Goal: Transaction & Acquisition: Purchase product/service

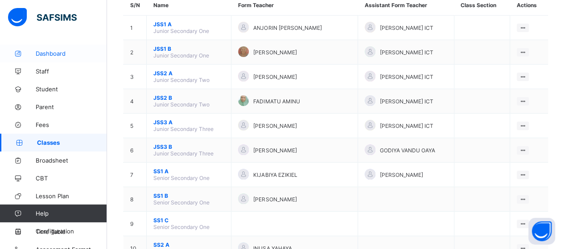
scroll to position [9, 0]
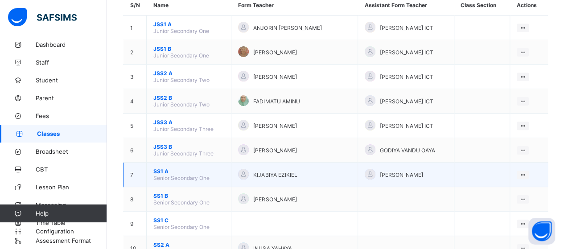
click at [168, 168] on span "SS1 A" at bounding box center [188, 171] width 71 height 7
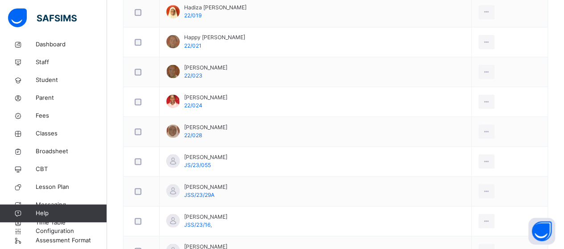
scroll to position [758, 0]
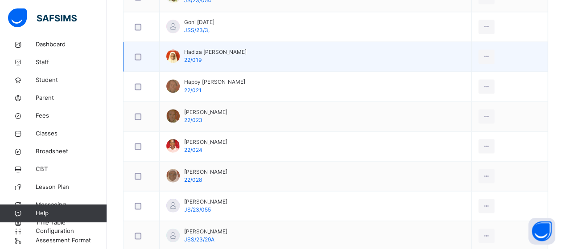
click at [171, 56] on div at bounding box center [172, 55] width 13 height 13
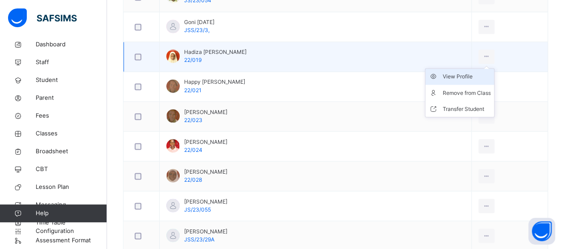
click at [458, 72] on div "View Profile" at bounding box center [466, 76] width 48 height 9
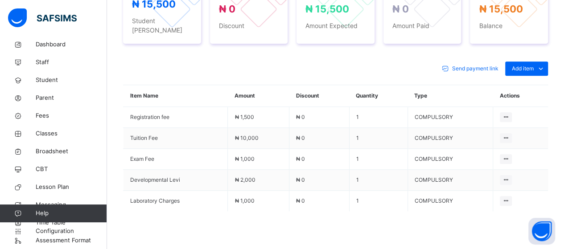
scroll to position [413, 0]
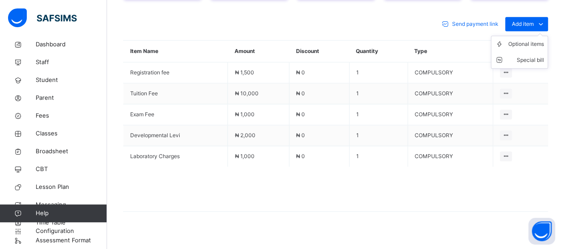
click at [548, 36] on ul "Optional items Special bill" at bounding box center [519, 52] width 57 height 33
click at [544, 40] on div "Optional items" at bounding box center [526, 44] width 36 height 9
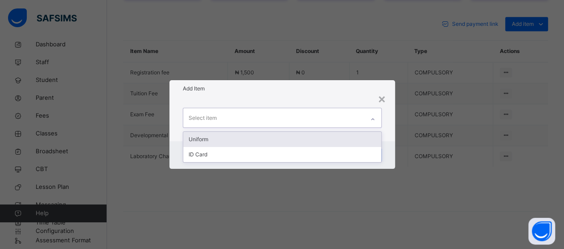
click at [372, 120] on icon at bounding box center [372, 119] width 5 height 9
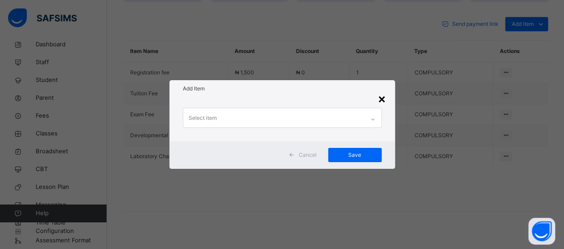
click at [382, 99] on div "×" at bounding box center [381, 98] width 8 height 19
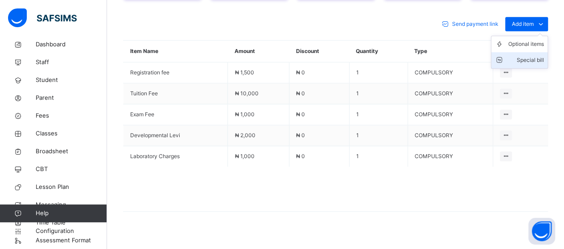
click at [527, 56] on div "Special bill" at bounding box center [526, 60] width 36 height 9
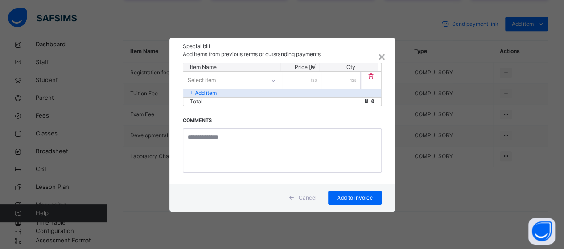
click at [307, 195] on span "Cancel" at bounding box center [308, 198] width 18 height 8
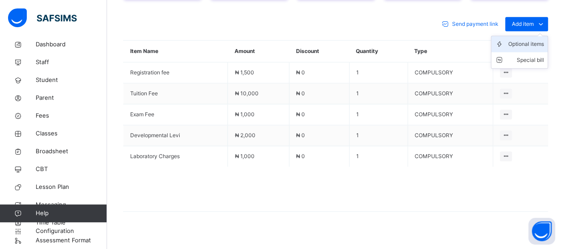
click at [538, 40] on div "Optional items" at bounding box center [526, 44] width 36 height 9
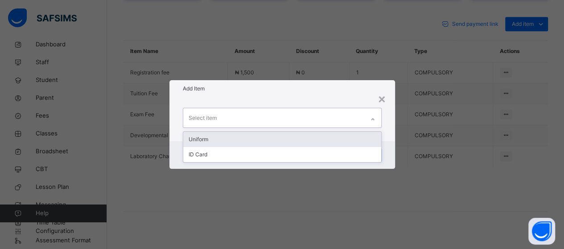
click at [373, 118] on icon at bounding box center [372, 119] width 5 height 9
click at [361, 139] on div "Uniform" at bounding box center [282, 139] width 198 height 15
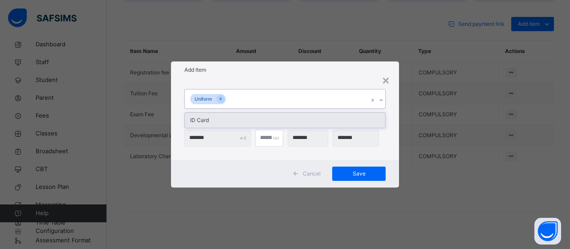
click at [380, 97] on icon at bounding box center [381, 100] width 5 height 9
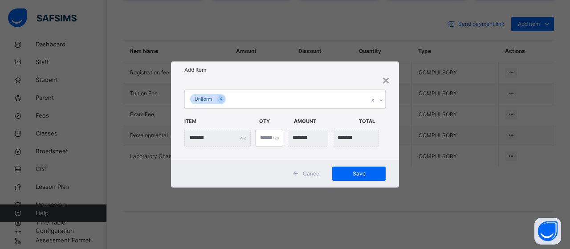
click at [310, 175] on span "Cancel" at bounding box center [312, 174] width 18 height 8
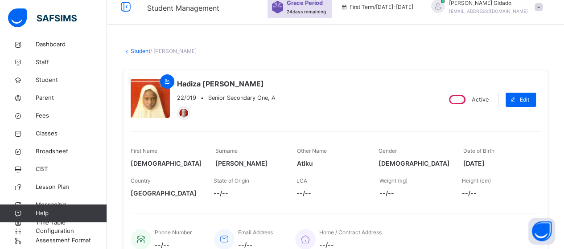
scroll to position [0, 0]
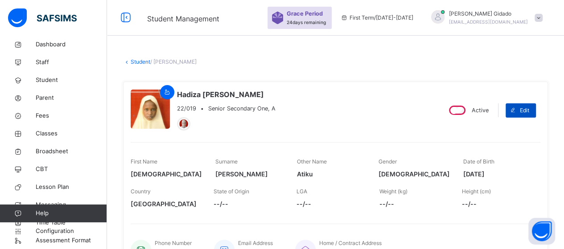
click at [526, 111] on span "Edit" at bounding box center [524, 111] width 9 height 8
select select "**"
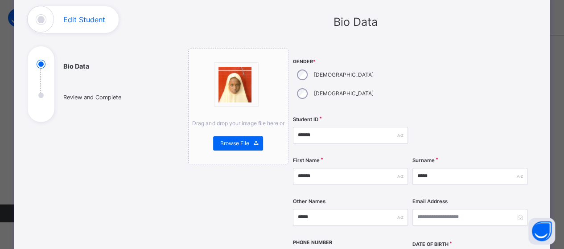
scroll to position [45, 0]
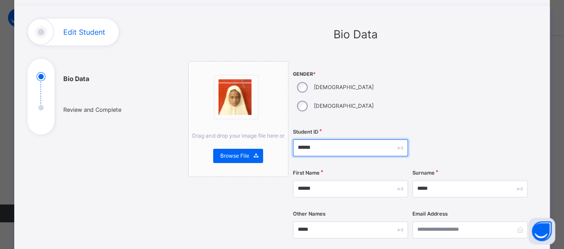
click at [312, 139] on input "******" at bounding box center [350, 147] width 115 height 17
type input "*"
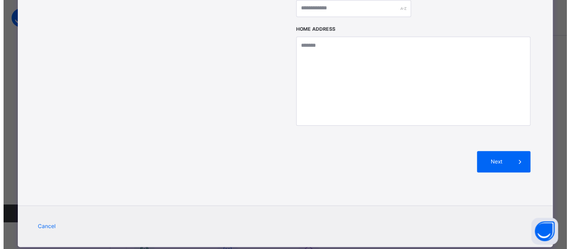
scroll to position [433, 0]
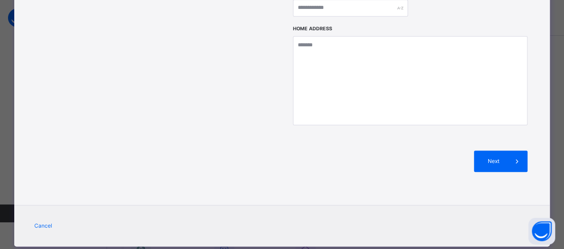
type input "**********"
click at [512, 156] on icon at bounding box center [517, 161] width 10 height 11
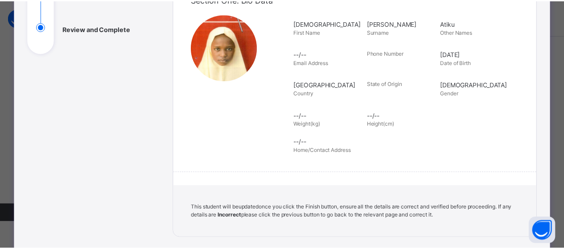
scroll to position [196, 0]
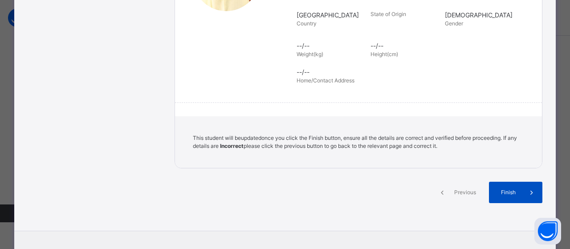
click at [504, 192] on span "Finish" at bounding box center [508, 192] width 25 height 8
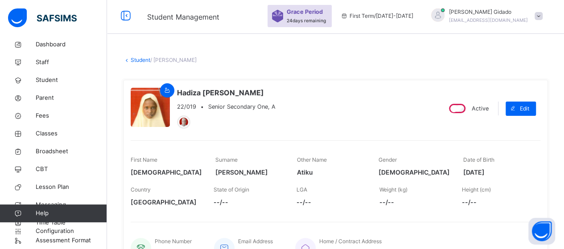
scroll to position [0, 0]
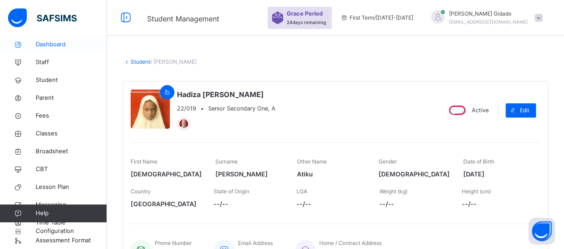
click at [57, 44] on span "Dashboard" at bounding box center [71, 44] width 71 height 9
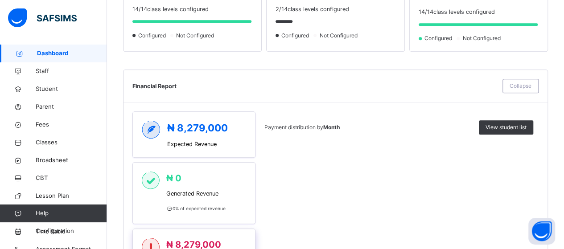
scroll to position [312, 0]
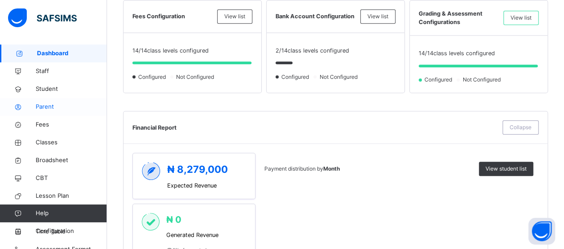
click at [49, 106] on span "Parent" at bounding box center [71, 106] width 71 height 9
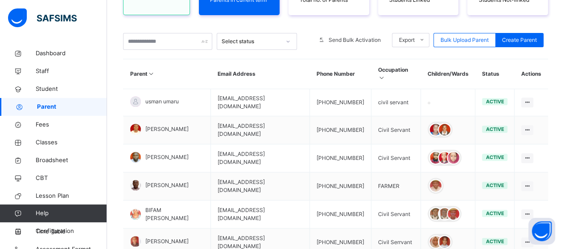
scroll to position [312, 0]
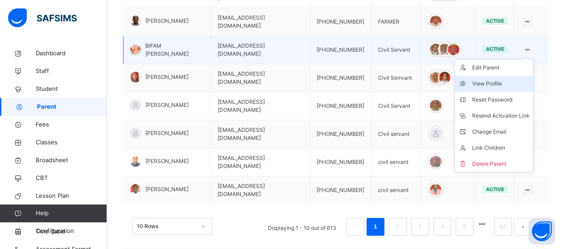
click at [501, 79] on div "View Profile" at bounding box center [499, 83] width 57 height 9
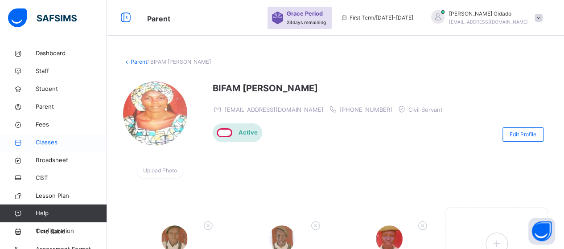
click at [46, 140] on span "Classes" at bounding box center [71, 142] width 71 height 9
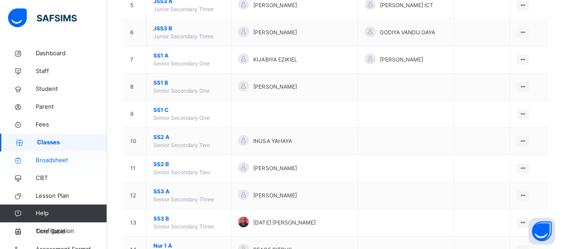
scroll to position [9, 0]
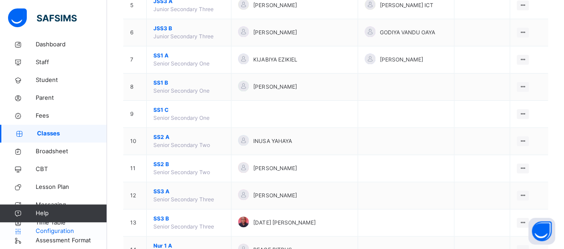
click at [57, 228] on span "Configuration" at bounding box center [71, 231] width 71 height 9
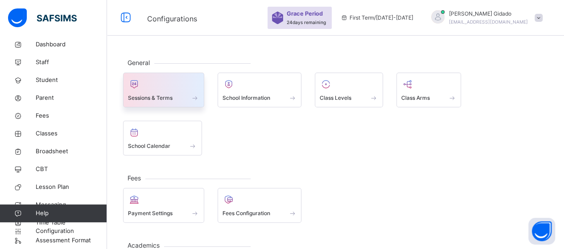
click at [196, 98] on span at bounding box center [194, 98] width 9 height 8
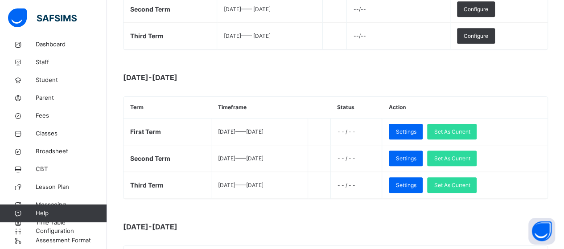
scroll to position [223, 0]
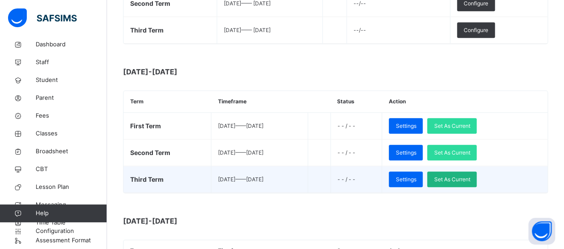
click at [463, 179] on span "Set As Current" at bounding box center [452, 180] width 36 height 8
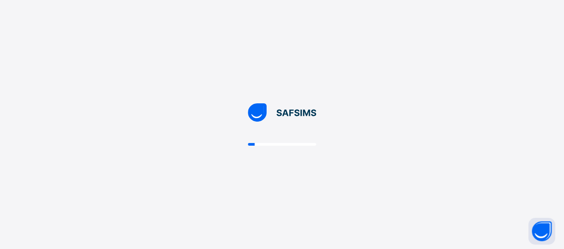
scroll to position [0, 0]
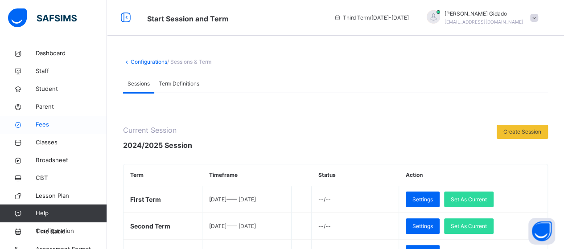
click at [45, 123] on span "Fees" at bounding box center [71, 124] width 71 height 9
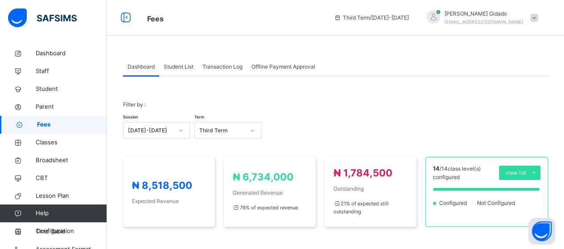
click at [181, 66] on span "Student List" at bounding box center [179, 67] width 30 height 8
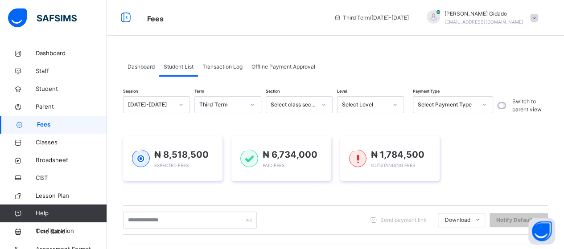
click at [323, 105] on icon at bounding box center [323, 104] width 5 height 9
click at [394, 107] on div at bounding box center [394, 105] width 15 height 14
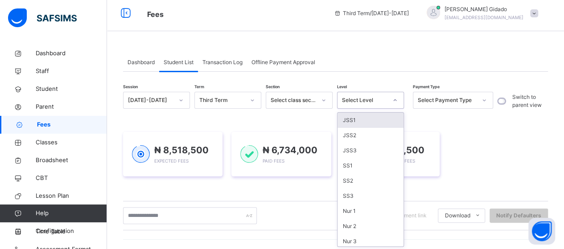
scroll to position [5, 0]
click at [374, 120] on div "JSS1" at bounding box center [370, 119] width 66 height 15
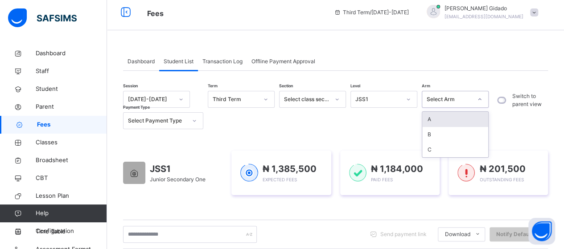
click at [480, 99] on icon at bounding box center [479, 99] width 3 height 2
click at [457, 116] on div "A" at bounding box center [455, 119] width 66 height 15
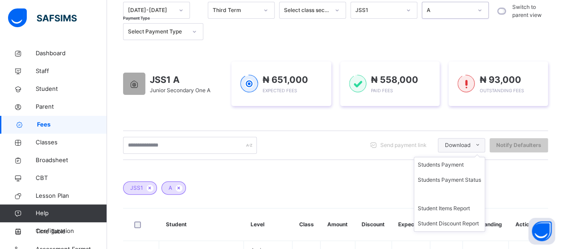
scroll to position [139, 0]
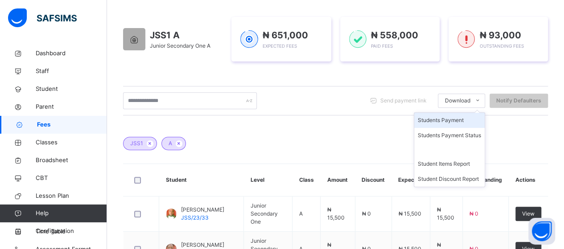
click at [460, 123] on li "Students Payment" at bounding box center [449, 120] width 70 height 15
click at [481, 132] on li "Students Payment Status" at bounding box center [449, 135] width 70 height 15
click at [476, 133] on li "Students Payment Status" at bounding box center [449, 135] width 70 height 15
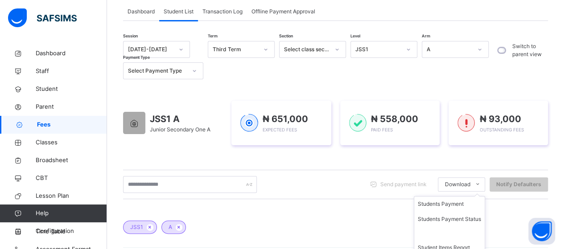
scroll to position [50, 0]
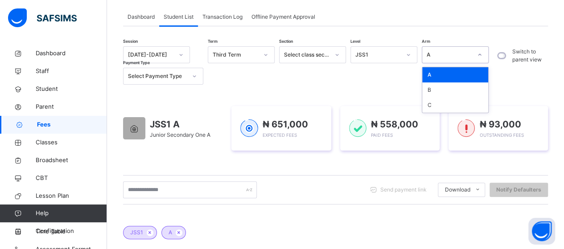
click at [480, 54] on icon at bounding box center [479, 54] width 5 height 9
click at [454, 85] on div "B" at bounding box center [455, 89] width 66 height 15
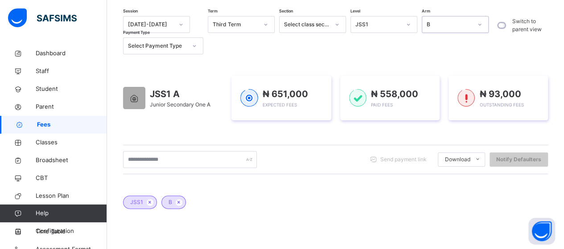
scroll to position [94, 0]
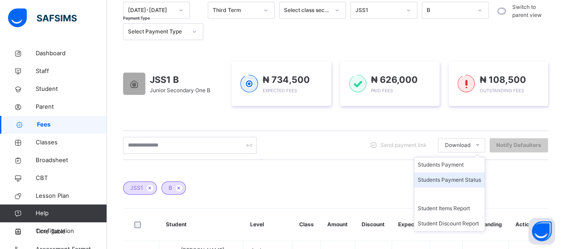
click at [475, 178] on li "Students Payment Status" at bounding box center [449, 179] width 70 height 15
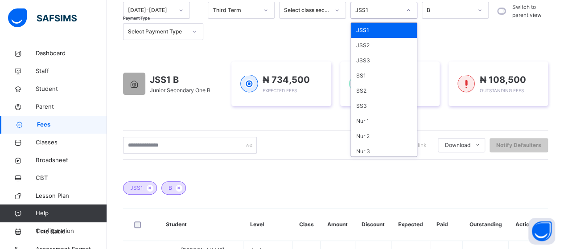
click at [410, 10] on icon at bounding box center [408, 10] width 5 height 9
click at [375, 44] on div "JSS2" at bounding box center [384, 45] width 66 height 15
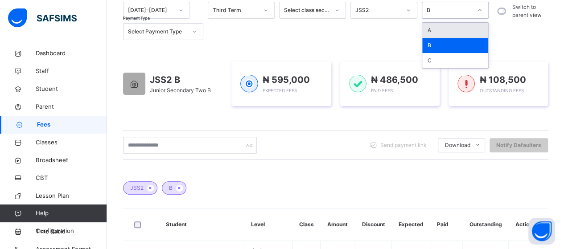
click at [481, 12] on icon at bounding box center [479, 10] width 5 height 9
click at [453, 25] on div "A" at bounding box center [455, 30] width 66 height 15
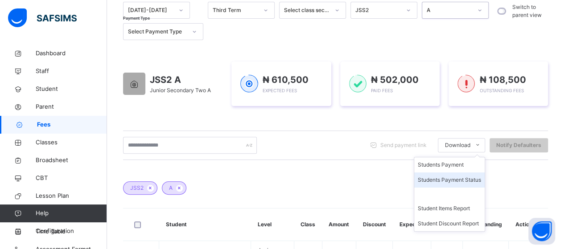
click at [473, 180] on li "Students Payment Status" at bounding box center [449, 179] width 70 height 15
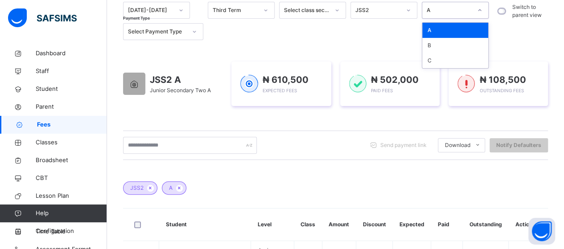
click at [480, 14] on icon at bounding box center [479, 10] width 5 height 9
click at [452, 45] on div "B" at bounding box center [455, 45] width 66 height 15
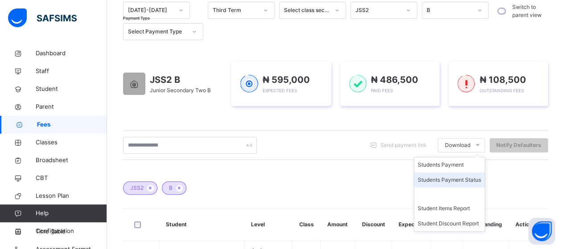
click at [474, 178] on li "Students Payment Status" at bounding box center [449, 179] width 70 height 15
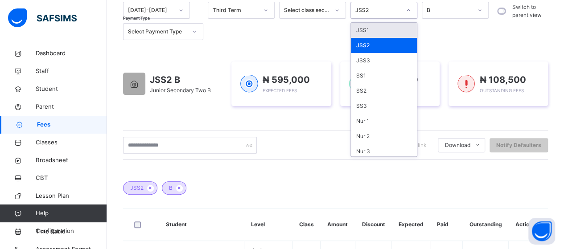
click at [406, 10] on icon at bounding box center [408, 10] width 5 height 9
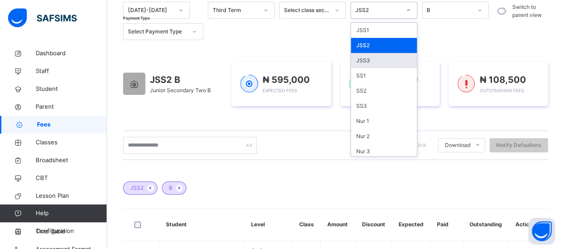
click at [380, 61] on div "JSS3" at bounding box center [384, 60] width 66 height 15
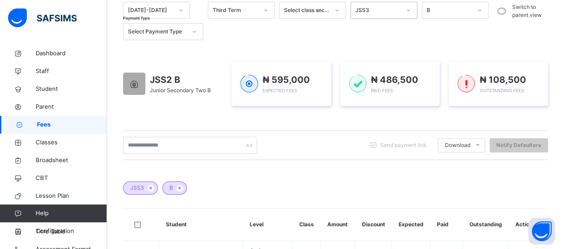
click at [477, 11] on icon at bounding box center [479, 10] width 5 height 9
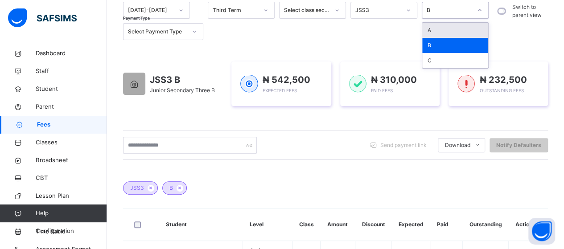
click at [436, 27] on div "A" at bounding box center [455, 30] width 66 height 15
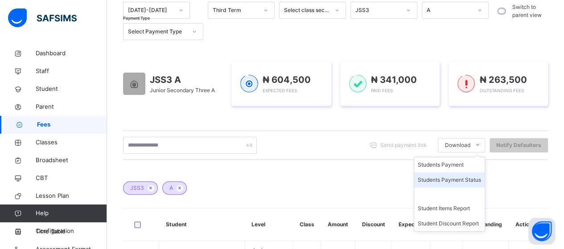
click at [463, 181] on li "Students Payment Status" at bounding box center [449, 179] width 70 height 15
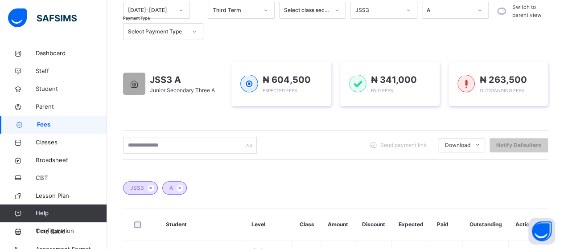
click at [479, 12] on icon at bounding box center [479, 10] width 5 height 9
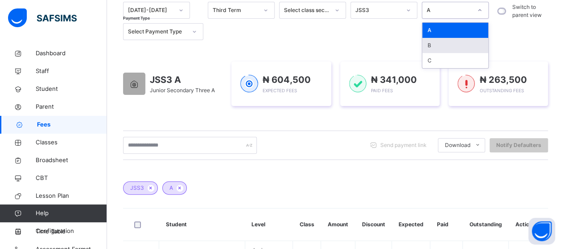
click at [447, 46] on div "B" at bounding box center [455, 45] width 66 height 15
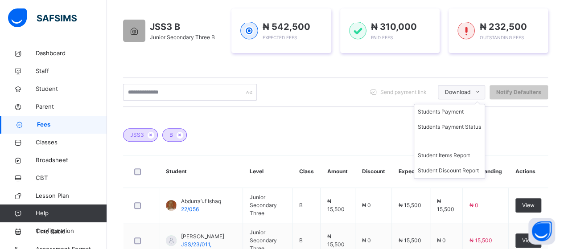
scroll to position [184, 0]
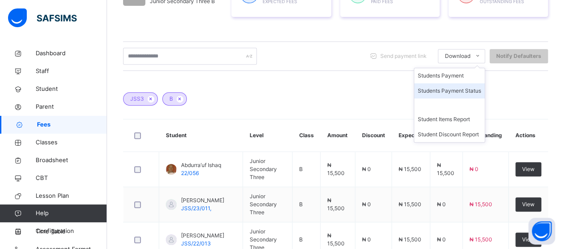
click at [453, 88] on li "Students Payment Status" at bounding box center [449, 90] width 70 height 15
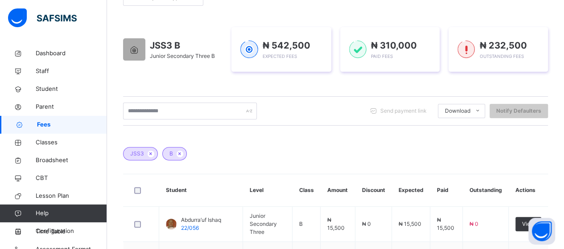
scroll to position [94, 0]
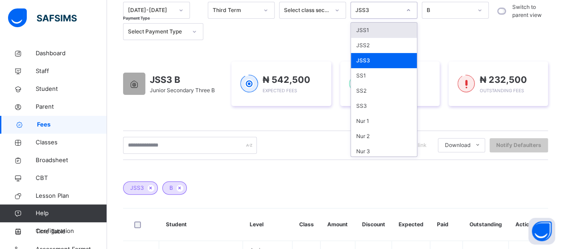
click at [410, 10] on icon at bounding box center [408, 10] width 5 height 9
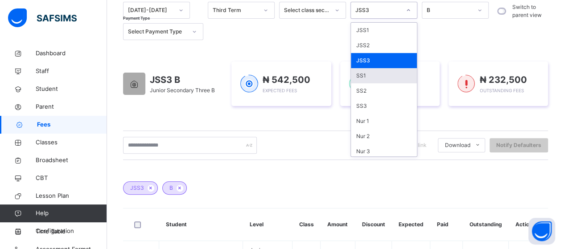
click at [360, 74] on div "SS1" at bounding box center [384, 75] width 66 height 15
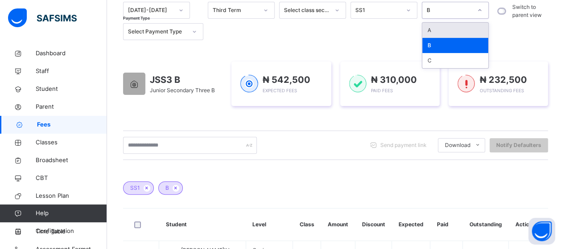
click at [479, 12] on icon at bounding box center [479, 10] width 5 height 9
click at [442, 25] on div "A" at bounding box center [455, 30] width 66 height 15
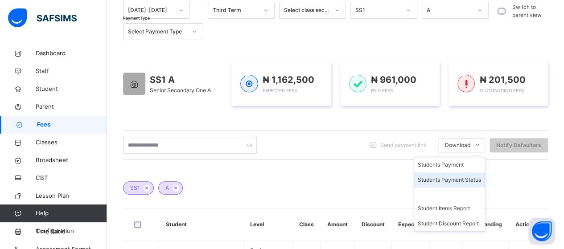
click at [472, 179] on li "Students Payment Status" at bounding box center [449, 179] width 70 height 15
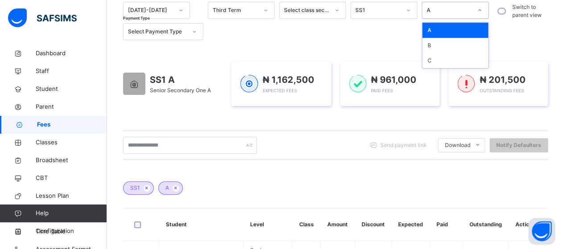
click at [481, 10] on icon at bounding box center [479, 10] width 5 height 9
click at [443, 44] on div "B" at bounding box center [455, 45] width 66 height 15
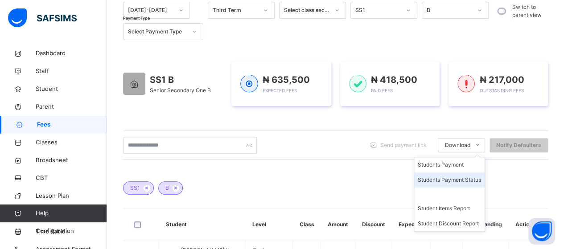
click at [476, 178] on li "Students Payment Status" at bounding box center [449, 179] width 70 height 15
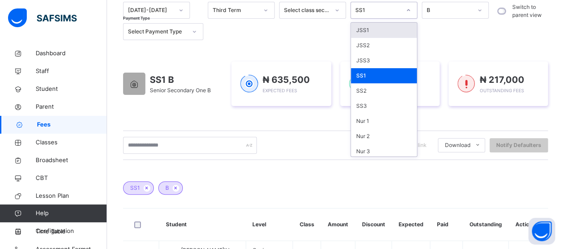
click at [406, 10] on icon at bounding box center [408, 10] width 5 height 9
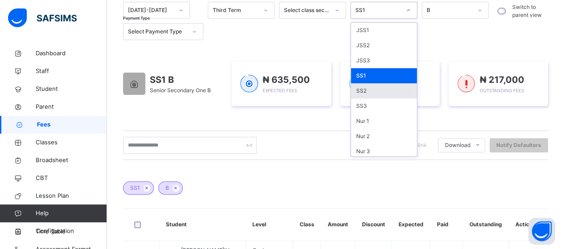
click at [364, 93] on div "SS2" at bounding box center [384, 90] width 66 height 15
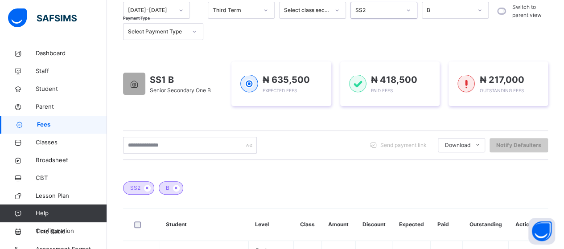
click at [483, 12] on div at bounding box center [479, 10] width 15 height 14
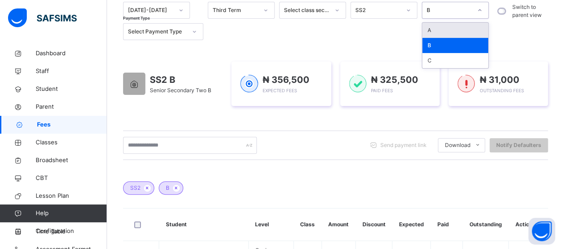
click at [450, 28] on div "A" at bounding box center [455, 30] width 66 height 15
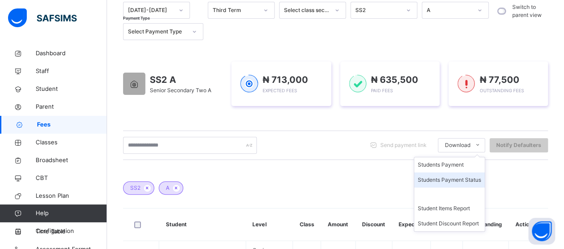
click at [463, 179] on li "Students Payment Status" at bounding box center [449, 179] width 70 height 15
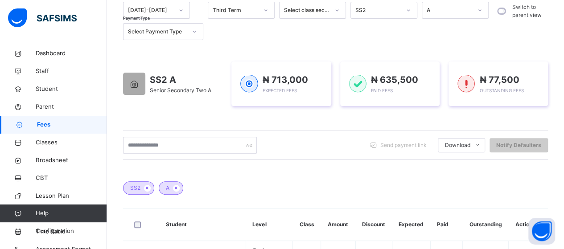
click at [482, 9] on icon at bounding box center [479, 10] width 5 height 9
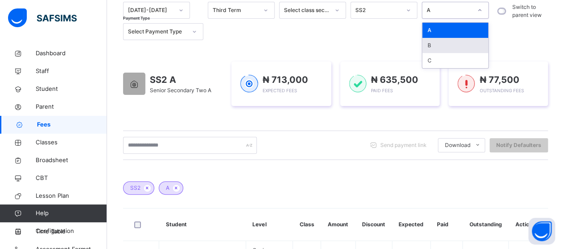
click at [429, 42] on div "B" at bounding box center [455, 45] width 66 height 15
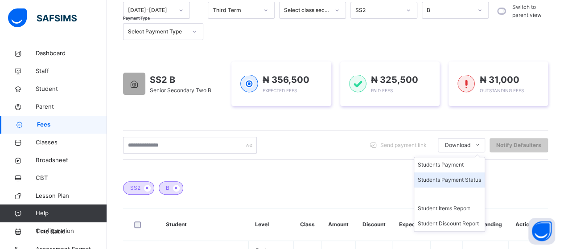
click at [469, 179] on li "Students Payment Status" at bounding box center [449, 179] width 70 height 15
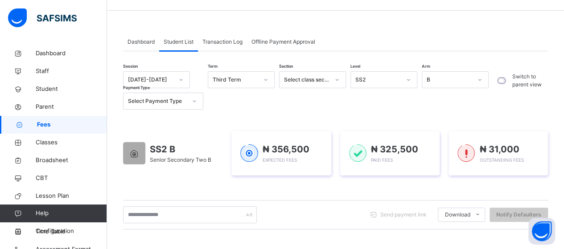
scroll to position [5, 0]
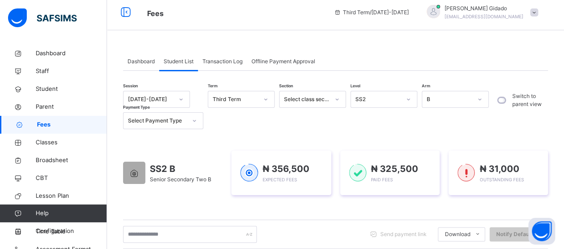
click at [266, 98] on icon at bounding box center [265, 99] width 5 height 9
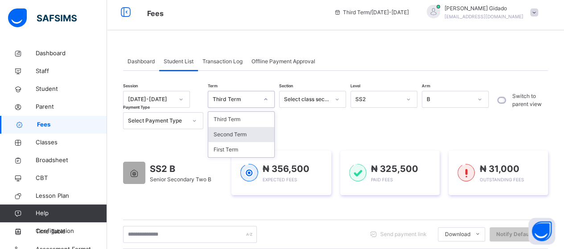
click at [252, 136] on div "Second Term" at bounding box center [241, 134] width 66 height 15
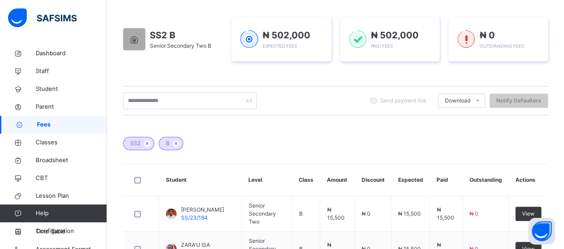
scroll to position [94, 0]
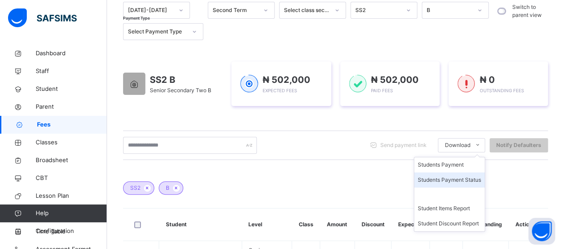
click at [470, 178] on li "Students Payment Status" at bounding box center [449, 179] width 70 height 15
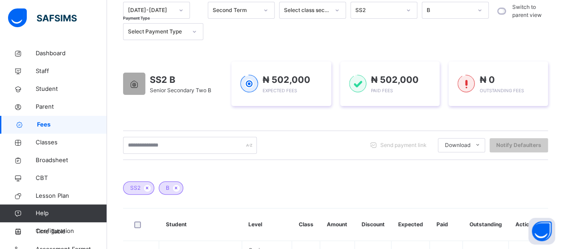
click at [479, 9] on icon at bounding box center [479, 10] width 5 height 9
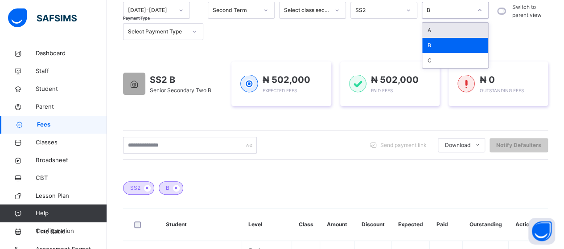
click at [441, 26] on div "A" at bounding box center [455, 30] width 66 height 15
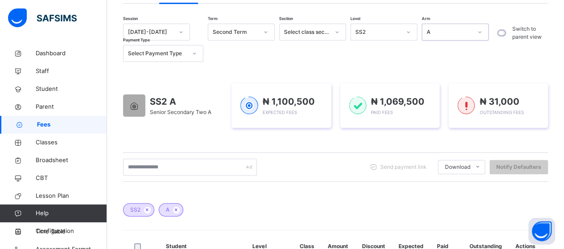
scroll to position [94, 0]
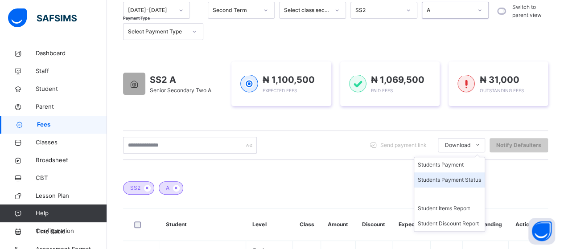
click at [463, 177] on li "Students Payment Status" at bounding box center [449, 179] width 70 height 15
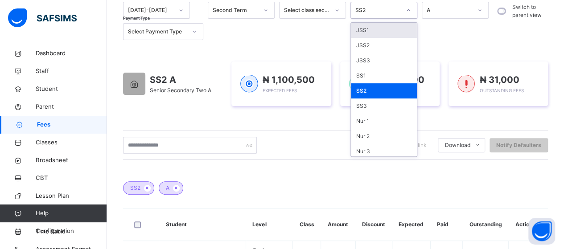
click at [409, 10] on icon at bounding box center [408, 10] width 5 height 9
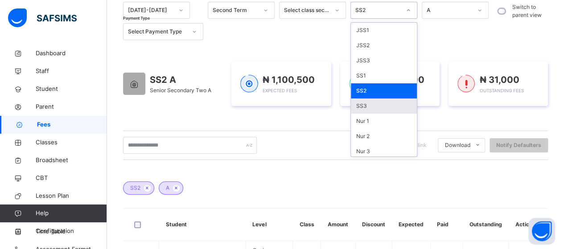
click at [364, 107] on div "SS3" at bounding box center [384, 105] width 66 height 15
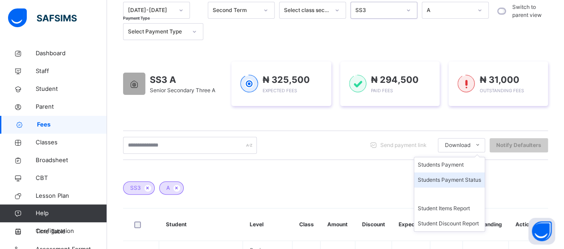
click at [469, 177] on li "Students Payment Status" at bounding box center [449, 179] width 70 height 15
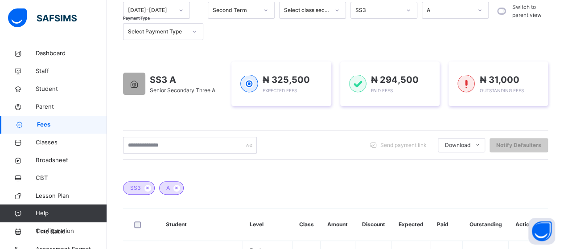
click at [481, 11] on icon at bounding box center [479, 10] width 5 height 9
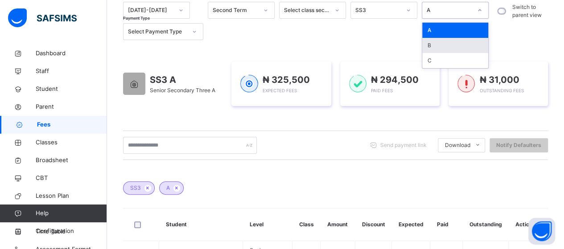
click at [442, 43] on div "B" at bounding box center [455, 45] width 66 height 15
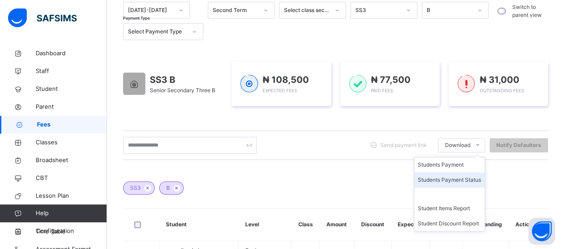
click at [469, 178] on li "Students Payment Status" at bounding box center [449, 179] width 70 height 15
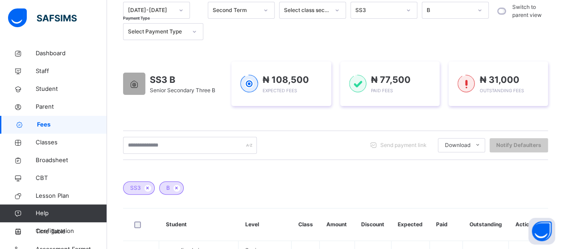
scroll to position [94, 0]
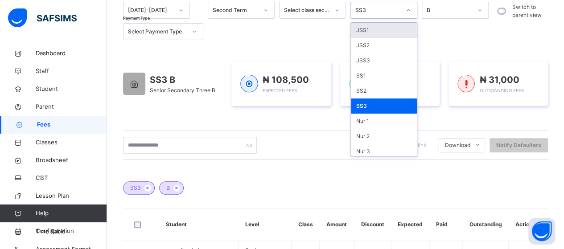
click at [407, 10] on icon at bounding box center [408, 10] width 5 height 9
click at [406, 12] on icon at bounding box center [408, 10] width 5 height 9
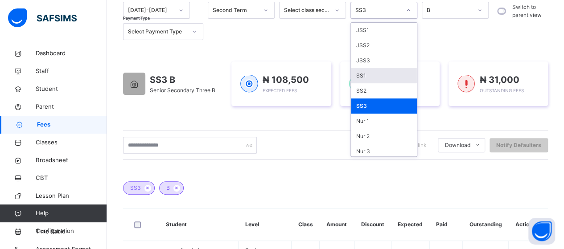
click at [372, 74] on div "SS1" at bounding box center [384, 75] width 66 height 15
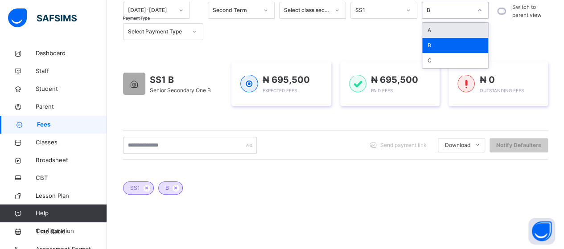
click at [481, 10] on icon at bounding box center [479, 10] width 5 height 9
click at [459, 27] on div "A" at bounding box center [455, 30] width 66 height 15
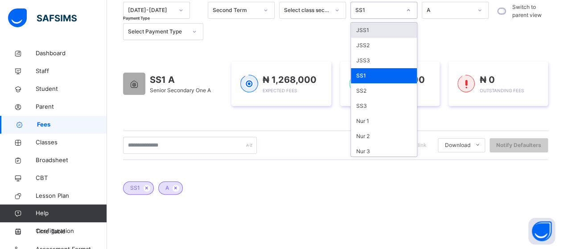
click at [407, 10] on icon at bounding box center [408, 10] width 5 height 9
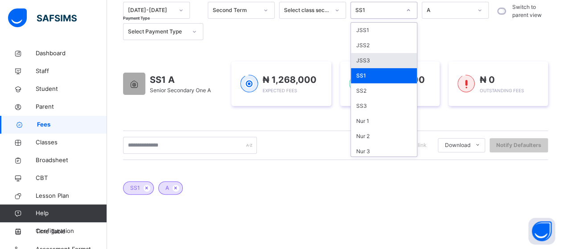
click at [373, 56] on div "JSS3" at bounding box center [384, 60] width 66 height 15
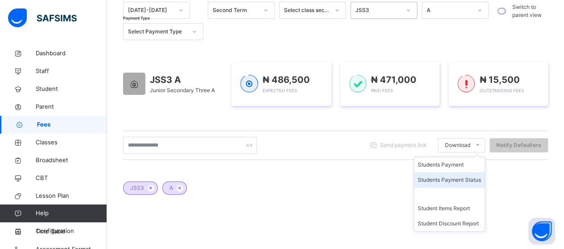
click at [476, 181] on li "Students Payment Status" at bounding box center [449, 179] width 70 height 15
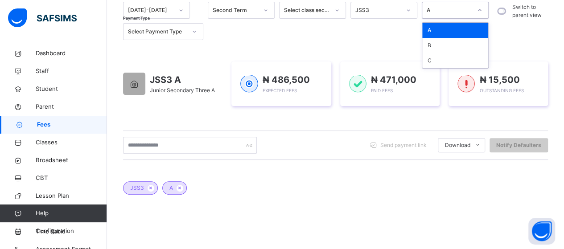
click at [475, 10] on div at bounding box center [479, 10] width 15 height 14
click at [455, 41] on div "B" at bounding box center [455, 45] width 66 height 15
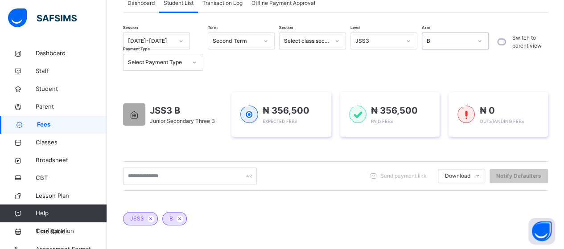
scroll to position [50, 0]
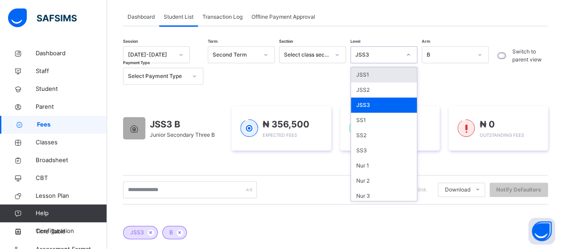
click at [408, 55] on icon at bounding box center [408, 55] width 3 height 2
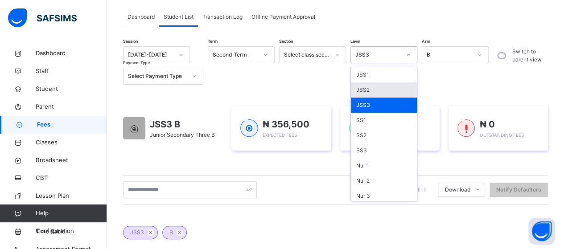
click at [368, 90] on div "JSS2" at bounding box center [384, 89] width 66 height 15
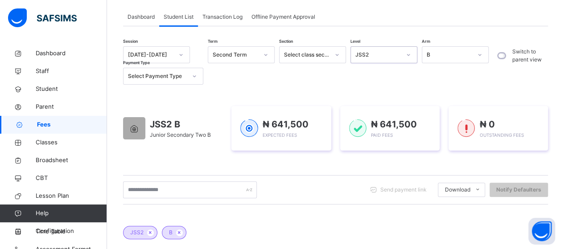
click at [480, 54] on icon at bounding box center [479, 55] width 3 height 2
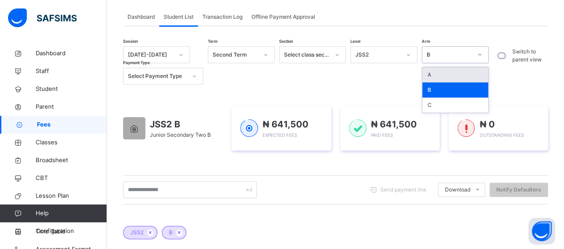
click at [448, 66] on div "Session 2024-2025 Term Second Term Section Select class section Level JSS2 Arm …" at bounding box center [308, 65] width 370 height 38
click at [483, 55] on div at bounding box center [479, 55] width 15 height 14
click at [440, 71] on div "A" at bounding box center [455, 74] width 66 height 15
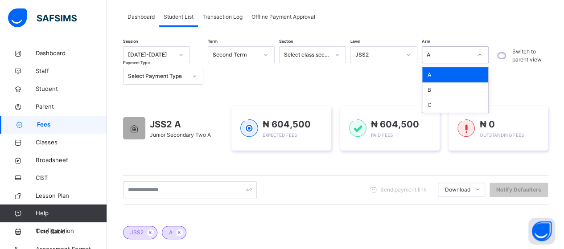
click at [484, 57] on div at bounding box center [479, 55] width 15 height 14
click at [462, 83] on div "B" at bounding box center [455, 89] width 66 height 15
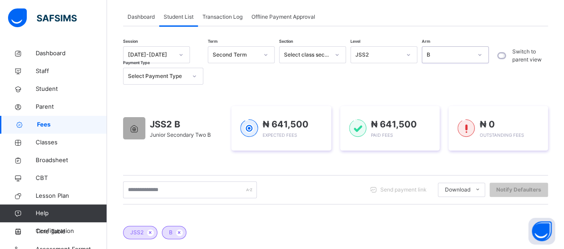
click at [406, 54] on icon at bounding box center [408, 54] width 5 height 9
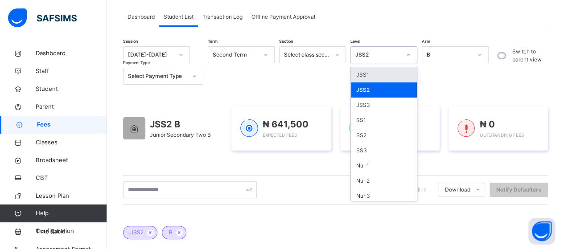
click at [393, 73] on div "JSS1" at bounding box center [384, 74] width 66 height 15
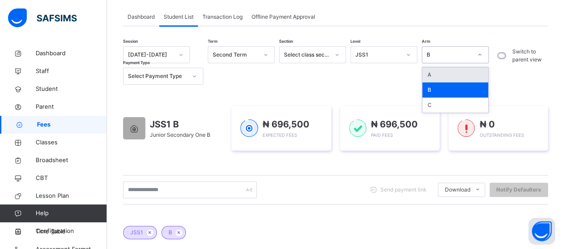
click at [480, 57] on icon at bounding box center [479, 54] width 5 height 9
click at [469, 77] on div "A" at bounding box center [455, 74] width 66 height 15
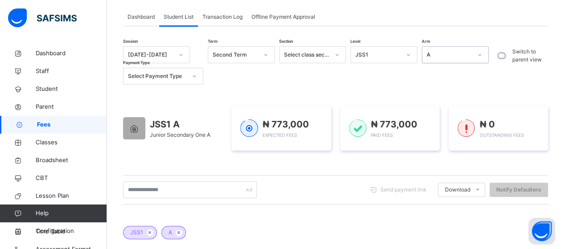
click at [481, 57] on icon at bounding box center [479, 54] width 5 height 9
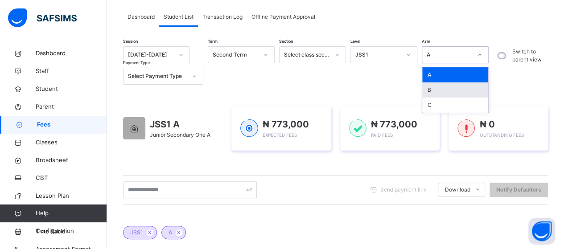
click at [451, 82] on div "B" at bounding box center [455, 89] width 66 height 15
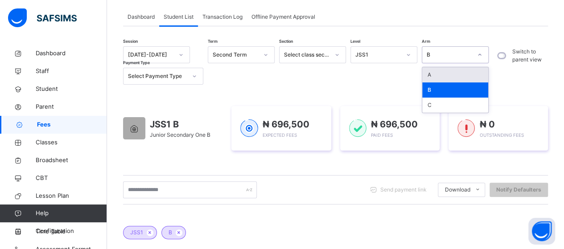
click at [478, 55] on icon at bounding box center [479, 54] width 5 height 9
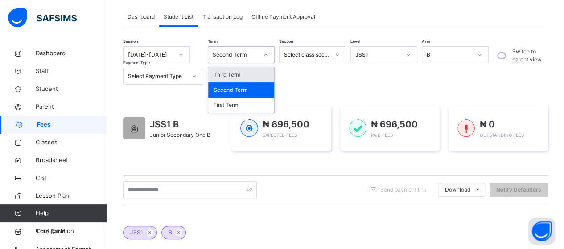
click at [265, 56] on icon at bounding box center [265, 54] width 5 height 9
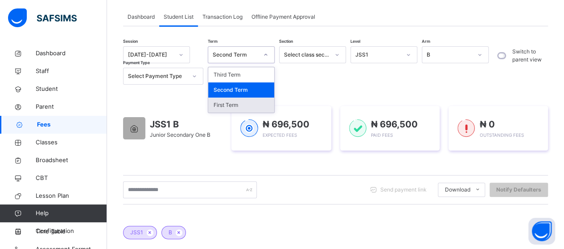
click at [256, 105] on div "First Term" at bounding box center [241, 105] width 66 height 15
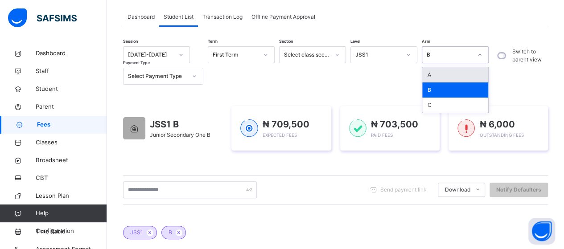
click at [479, 53] on icon at bounding box center [479, 54] width 5 height 9
click at [462, 72] on div "A" at bounding box center [455, 74] width 66 height 15
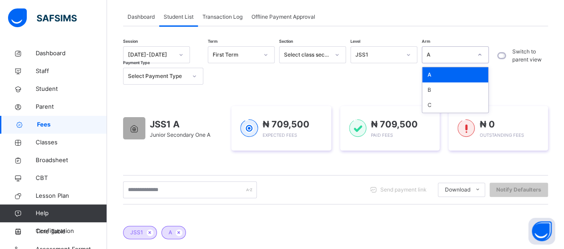
click at [479, 56] on icon at bounding box center [479, 54] width 5 height 9
click at [447, 89] on div "B" at bounding box center [455, 89] width 66 height 15
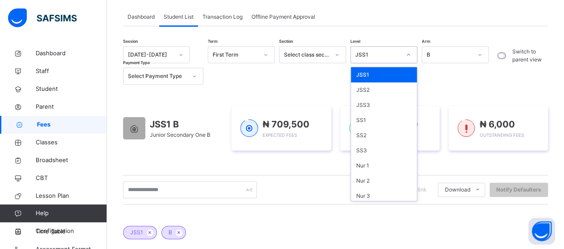
click at [408, 56] on icon at bounding box center [408, 54] width 5 height 9
click at [394, 88] on div "JSS2" at bounding box center [384, 89] width 66 height 15
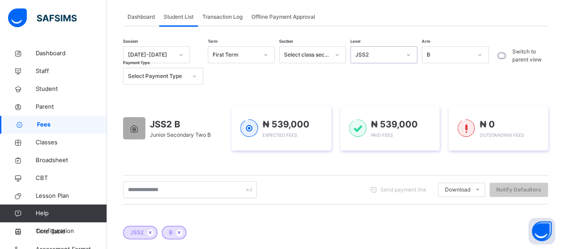
click at [482, 56] on icon at bounding box center [479, 54] width 5 height 9
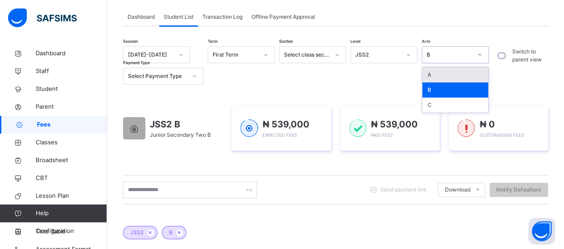
click at [459, 72] on div "A" at bounding box center [455, 74] width 66 height 15
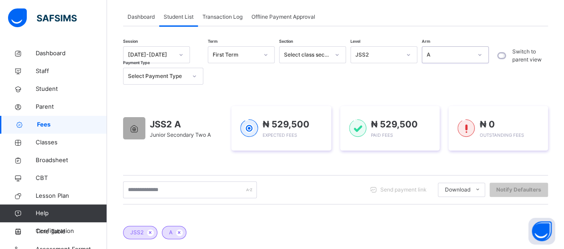
click at [406, 53] on icon at bounding box center [408, 54] width 5 height 9
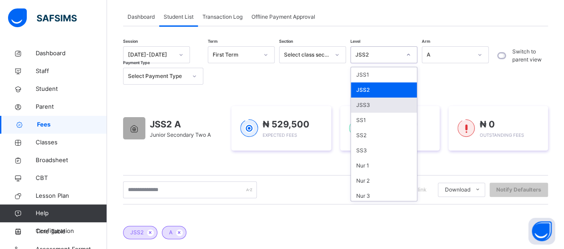
click at [389, 102] on div "JSS3" at bounding box center [384, 105] width 66 height 15
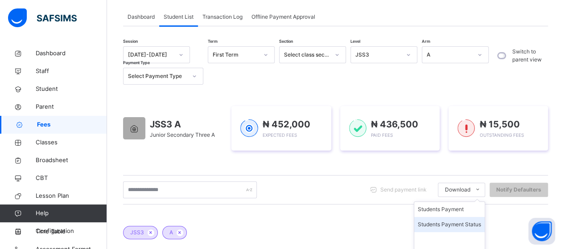
click at [475, 221] on li "Students Payment Status" at bounding box center [449, 224] width 70 height 15
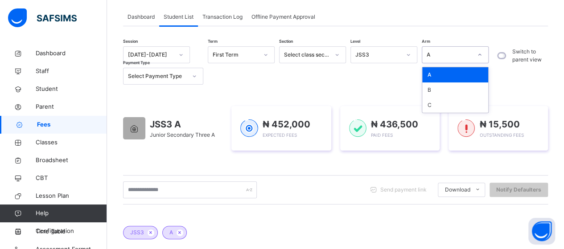
click at [482, 54] on icon at bounding box center [479, 54] width 5 height 9
click at [462, 88] on div "B" at bounding box center [455, 89] width 66 height 15
click at [323, 84] on div "Session 2024-2025 Term First Term Section Select class section Level JSS3 Arm B…" at bounding box center [308, 65] width 370 height 38
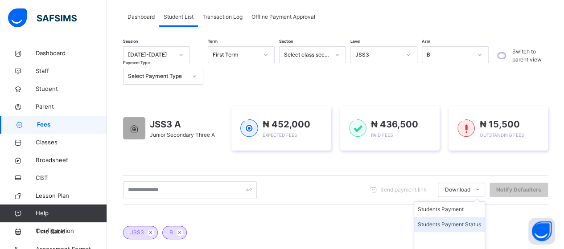
click at [476, 225] on li "Students Payment Status" at bounding box center [449, 224] width 70 height 15
click at [470, 222] on li "Students Payment Status" at bounding box center [449, 224] width 70 height 15
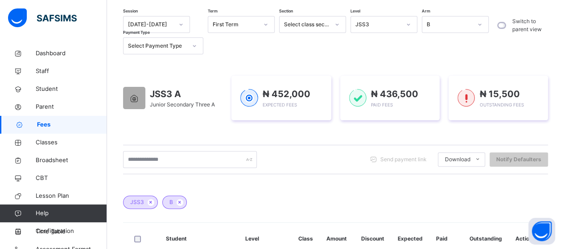
scroll to position [94, 0]
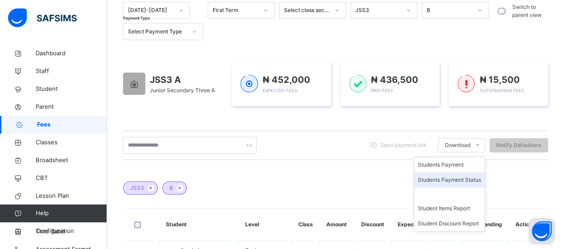
click at [470, 180] on li "Students Payment Status" at bounding box center [449, 179] width 70 height 15
click at [449, 177] on li "Students Payment Status" at bounding box center [449, 179] width 70 height 15
click at [463, 180] on li "Students Payment Status" at bounding box center [449, 179] width 70 height 15
click at [437, 180] on li "Students Payment Status" at bounding box center [449, 179] width 70 height 15
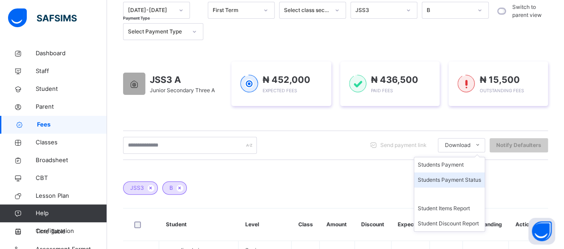
click at [436, 181] on li "Students Payment Status" at bounding box center [449, 179] width 70 height 15
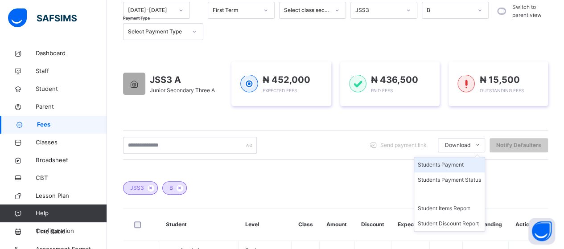
click at [455, 162] on li "Students Payment" at bounding box center [449, 164] width 70 height 15
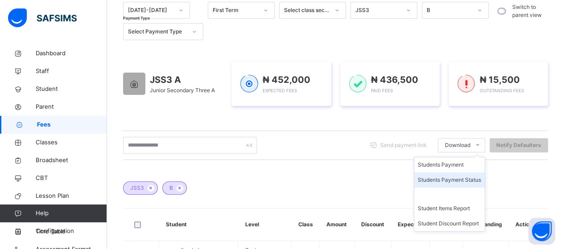
click at [457, 179] on li "Students Payment Status" at bounding box center [449, 179] width 70 height 15
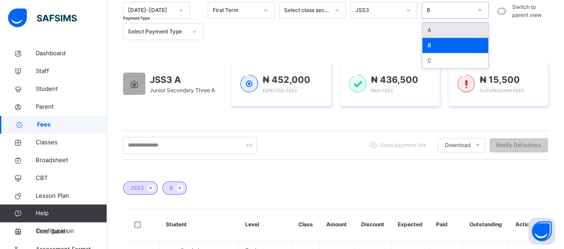
click at [478, 8] on icon at bounding box center [479, 10] width 5 height 9
click at [461, 28] on div "A" at bounding box center [455, 30] width 66 height 15
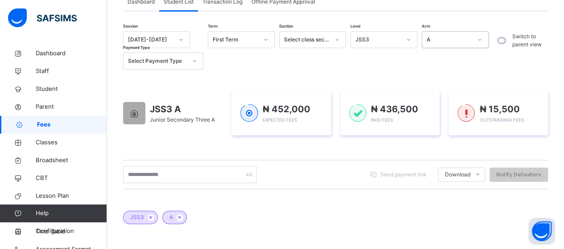
scroll to position [89, 0]
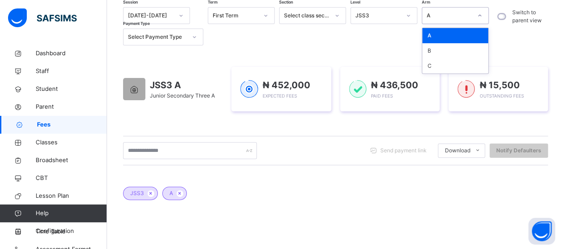
drag, startPoint x: 482, startPoint y: 13, endPoint x: 474, endPoint y: 26, distance: 15.8
click at [482, 14] on div at bounding box center [479, 15] width 15 height 14
click at [463, 46] on div "B" at bounding box center [455, 50] width 66 height 15
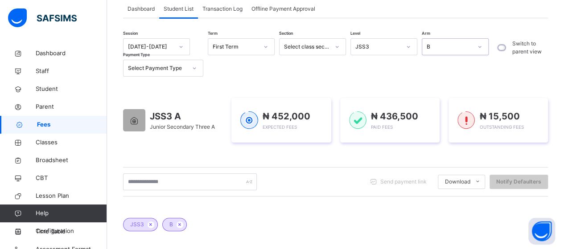
scroll to position [45, 0]
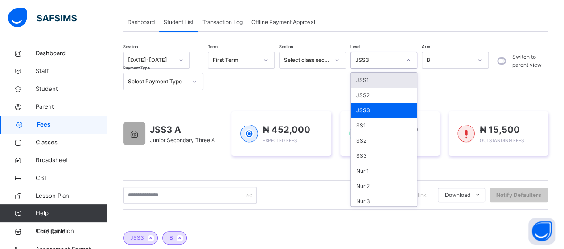
click at [407, 59] on icon at bounding box center [408, 60] width 5 height 9
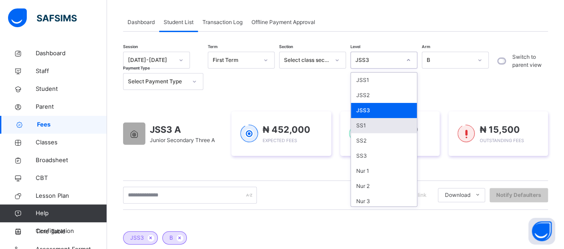
click at [383, 124] on div "SS1" at bounding box center [384, 125] width 66 height 15
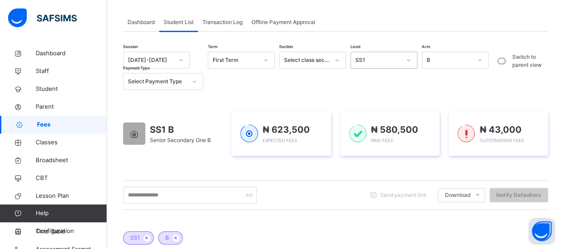
click at [409, 61] on icon at bounding box center [408, 60] width 5 height 9
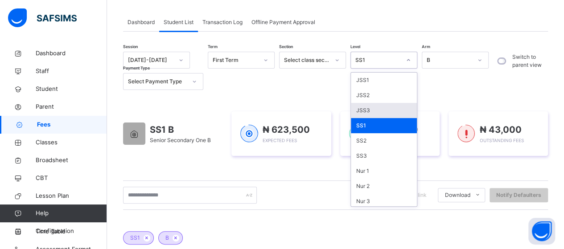
click at [385, 108] on div "JSS3" at bounding box center [384, 110] width 66 height 15
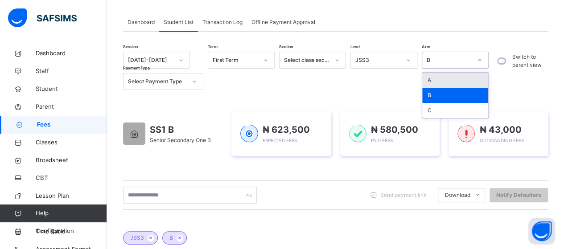
click at [480, 60] on icon at bounding box center [479, 60] width 5 height 9
click at [468, 76] on div "A" at bounding box center [455, 80] width 66 height 15
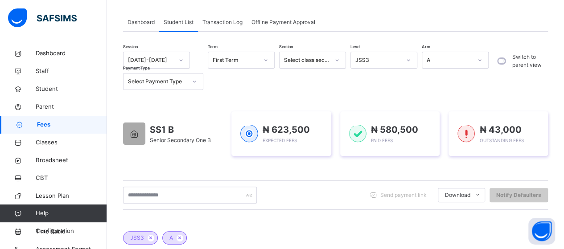
click at [144, 23] on span "Dashboard" at bounding box center [140, 22] width 27 height 8
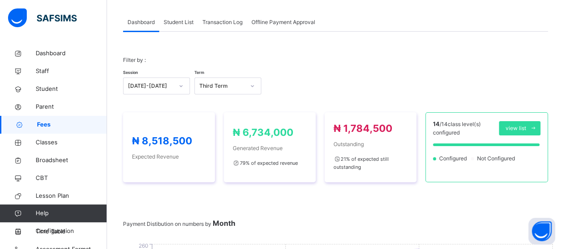
click at [170, 23] on span "Student List" at bounding box center [179, 22] width 30 height 8
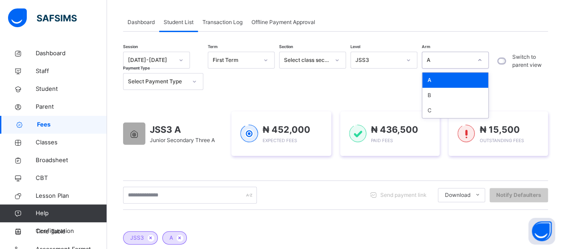
click at [480, 61] on icon at bounding box center [479, 60] width 5 height 9
click at [464, 94] on div "B" at bounding box center [455, 95] width 66 height 15
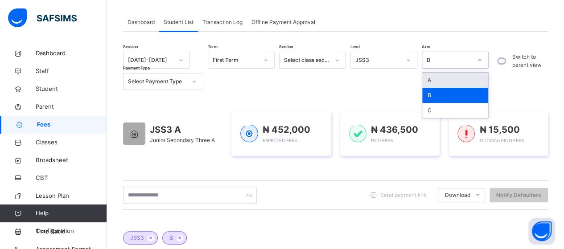
click at [479, 61] on icon at bounding box center [479, 60] width 5 height 9
click at [462, 78] on div "A" at bounding box center [455, 80] width 66 height 15
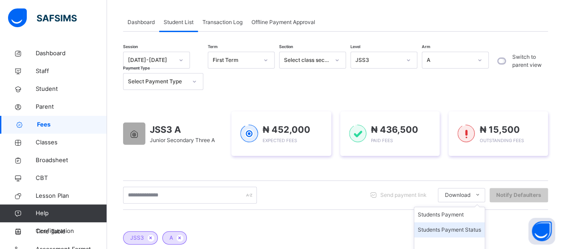
click at [470, 229] on li "Students Payment Status" at bounding box center [449, 229] width 70 height 15
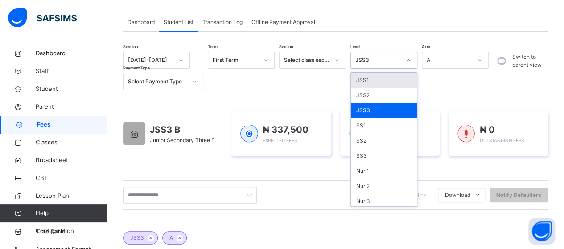
click at [409, 61] on icon at bounding box center [408, 60] width 5 height 9
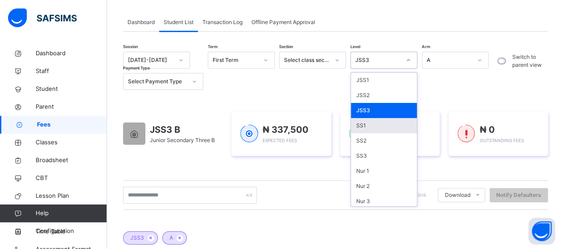
click at [373, 122] on div "SS1" at bounding box center [384, 125] width 66 height 15
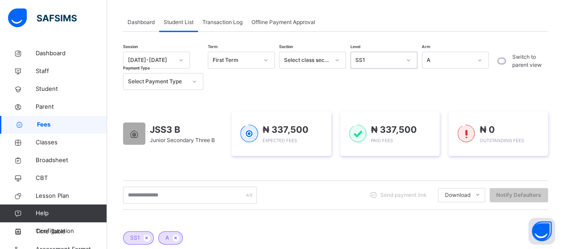
click at [474, 60] on div at bounding box center [479, 60] width 15 height 14
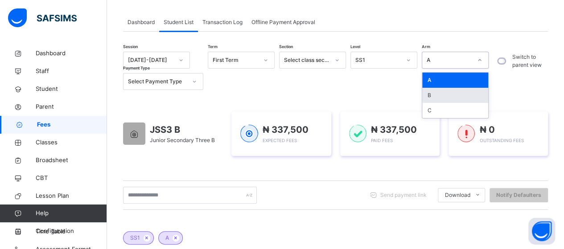
click at [456, 90] on div "B" at bounding box center [455, 95] width 66 height 15
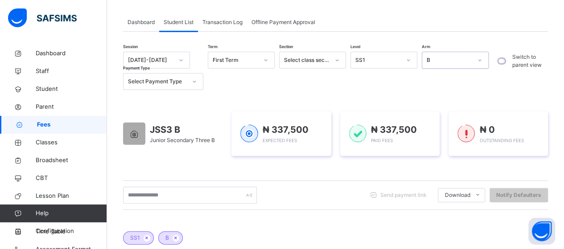
click at [477, 64] on div at bounding box center [479, 60] width 15 height 14
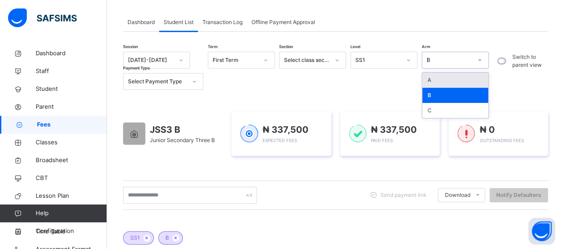
click at [460, 78] on div "A" at bounding box center [455, 80] width 66 height 15
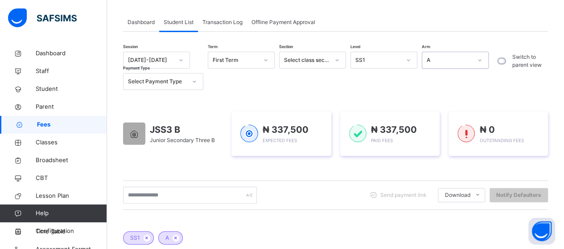
click at [138, 24] on span "Dashboard" at bounding box center [140, 22] width 27 height 8
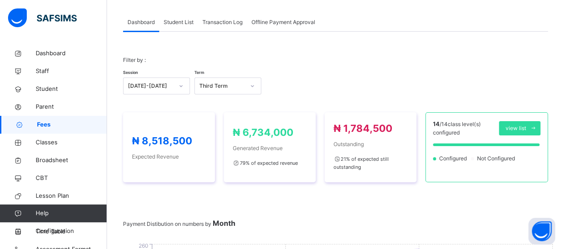
click at [176, 23] on span "Student List" at bounding box center [179, 22] width 30 height 8
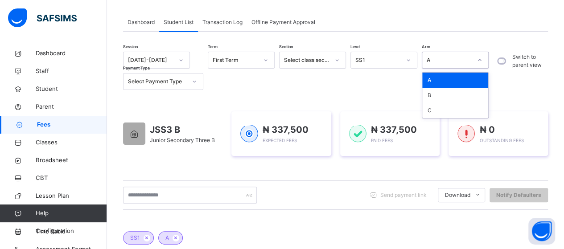
click at [477, 61] on icon at bounding box center [479, 60] width 5 height 9
click at [456, 91] on div "B" at bounding box center [455, 95] width 66 height 15
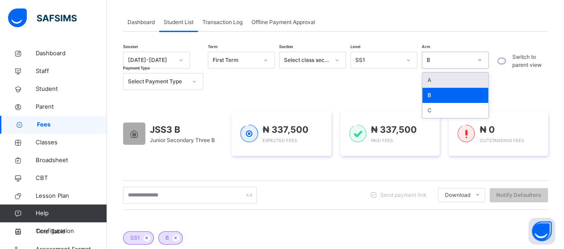
click at [479, 61] on icon at bounding box center [479, 60] width 3 height 2
click at [463, 77] on div "A" at bounding box center [455, 80] width 66 height 15
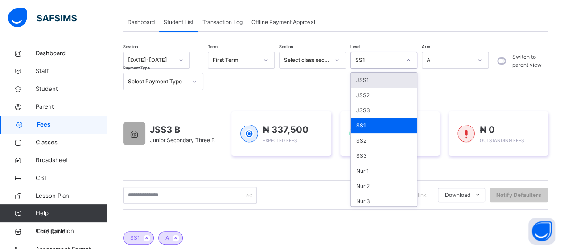
click at [410, 61] on icon at bounding box center [408, 60] width 5 height 9
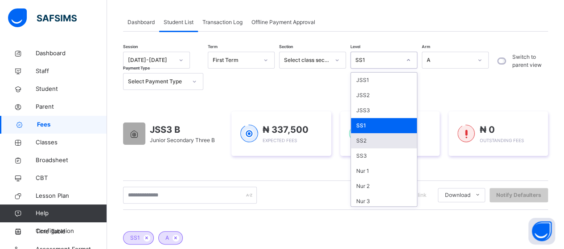
click at [375, 143] on div "SS2" at bounding box center [384, 140] width 66 height 15
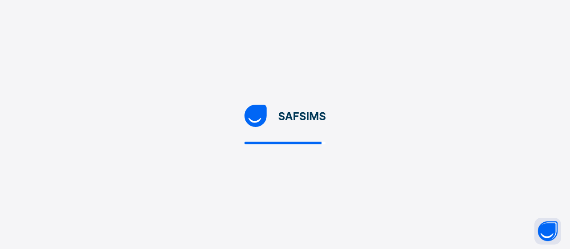
click at [377, 103] on div at bounding box center [285, 124] width 570 height 249
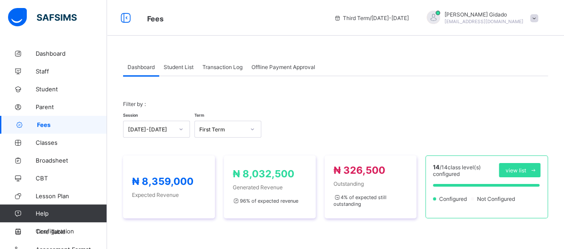
click at [176, 65] on span "Student List" at bounding box center [179, 67] width 30 height 7
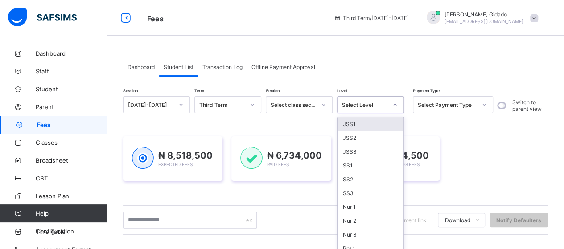
scroll to position [5, 0]
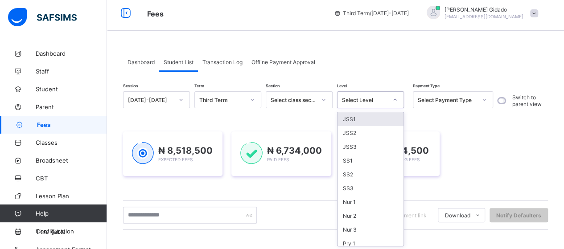
click at [396, 105] on div at bounding box center [394, 100] width 15 height 14
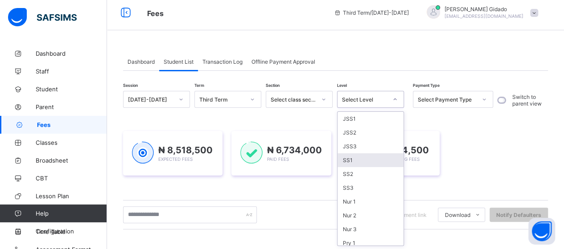
click at [365, 156] on div "SS1" at bounding box center [370, 160] width 66 height 14
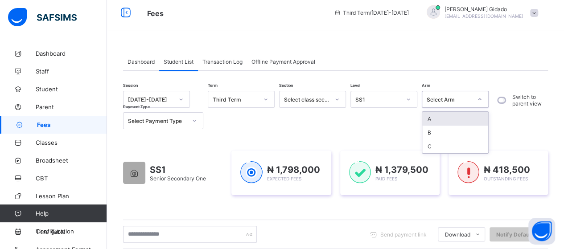
click at [481, 100] on icon at bounding box center [479, 99] width 5 height 9
click at [455, 116] on div "A" at bounding box center [455, 119] width 66 height 14
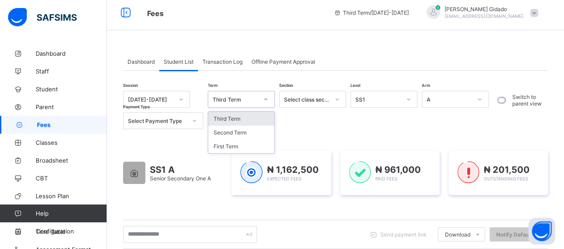
click at [265, 99] on icon at bounding box center [265, 99] width 3 height 2
click at [241, 144] on div "First Term" at bounding box center [241, 146] width 66 height 14
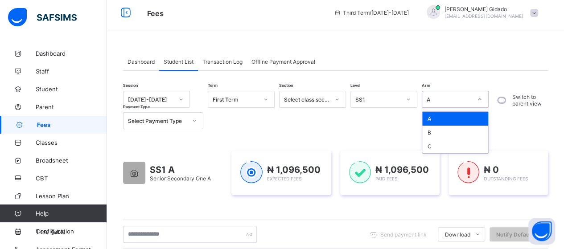
click at [478, 102] on div at bounding box center [479, 99] width 15 height 14
click at [446, 131] on div "B" at bounding box center [455, 133] width 66 height 14
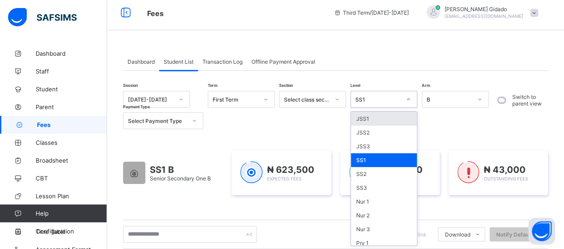
click at [409, 99] on icon at bounding box center [408, 99] width 3 height 2
click at [369, 169] on div "SS2" at bounding box center [384, 174] width 66 height 14
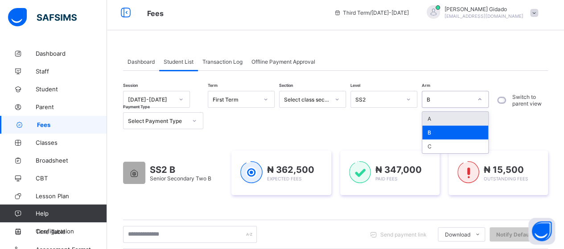
click at [483, 101] on div at bounding box center [479, 99] width 15 height 14
click at [463, 116] on div "A" at bounding box center [455, 119] width 66 height 14
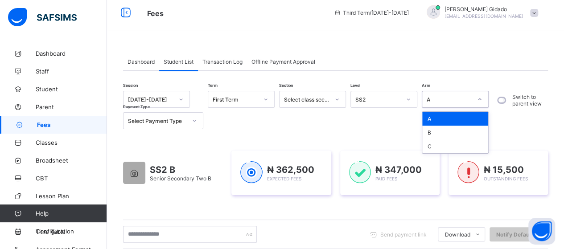
click at [480, 101] on icon at bounding box center [479, 99] width 5 height 9
click at [462, 134] on div "B" at bounding box center [455, 133] width 66 height 14
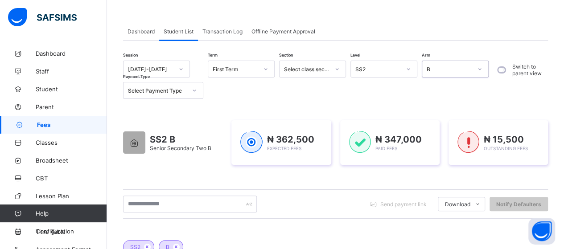
scroll to position [50, 0]
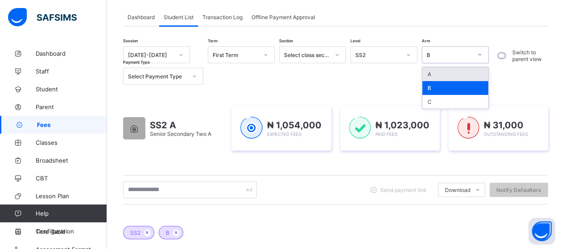
click at [477, 57] on div at bounding box center [479, 55] width 15 height 14
click at [462, 71] on div "A" at bounding box center [455, 74] width 66 height 14
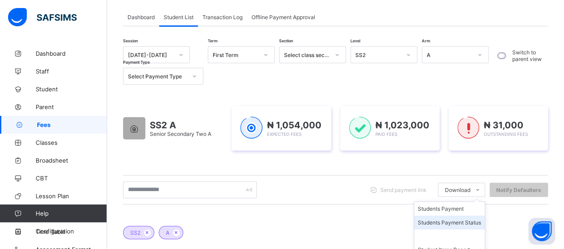
click at [470, 222] on li "Students Payment Status" at bounding box center [449, 223] width 70 height 14
click at [463, 219] on li "Students Payment Status" at bounding box center [449, 223] width 70 height 14
click at [475, 221] on li "Students Payment Status" at bounding box center [449, 223] width 70 height 14
click at [453, 222] on li "Students Payment Status" at bounding box center [449, 223] width 70 height 14
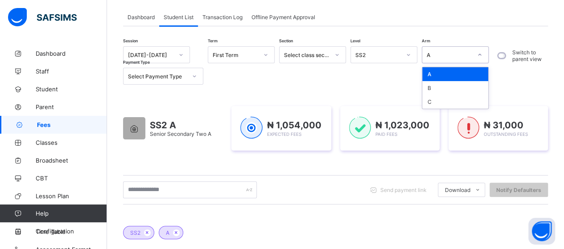
click at [479, 55] on icon at bounding box center [479, 54] width 5 height 9
click at [451, 85] on div "B" at bounding box center [455, 88] width 66 height 14
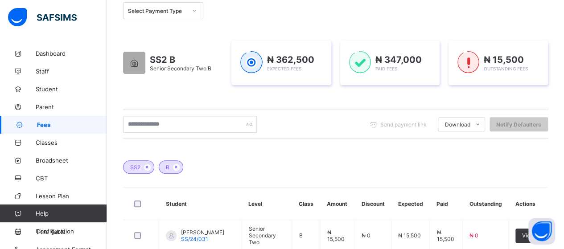
scroll to position [139, 0]
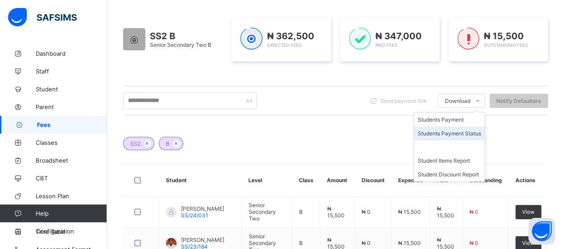
click at [477, 128] on li "Students Payment Status" at bounding box center [449, 134] width 70 height 14
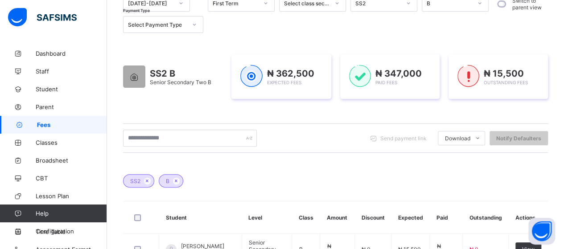
scroll to position [50, 0]
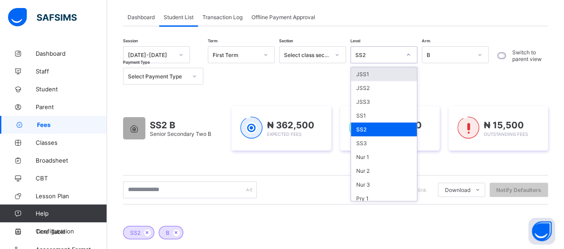
click at [410, 55] on icon at bounding box center [408, 54] width 5 height 9
click at [377, 140] on div "SS3" at bounding box center [384, 143] width 66 height 14
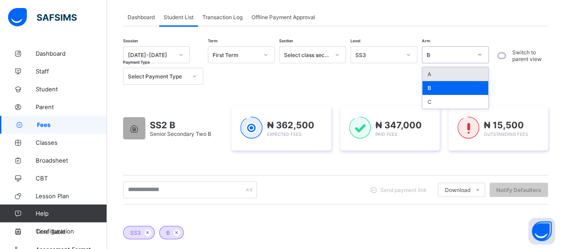
click at [480, 57] on icon at bounding box center [479, 54] width 5 height 9
click at [459, 69] on div "A" at bounding box center [455, 74] width 66 height 14
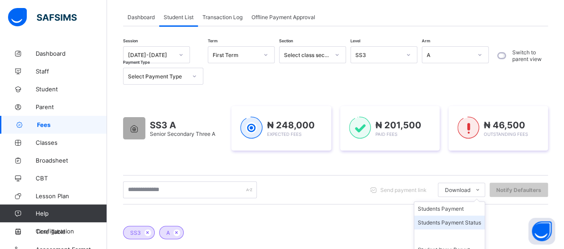
click at [477, 223] on li "Students Payment Status" at bounding box center [449, 223] width 70 height 14
click at [479, 58] on icon at bounding box center [479, 54] width 5 height 9
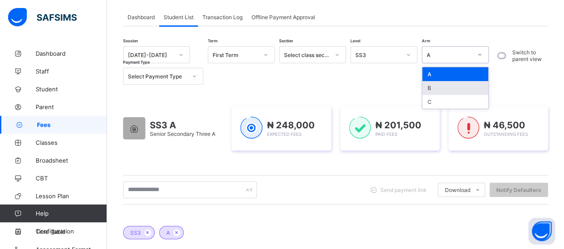
click at [457, 89] on div "B" at bounding box center [455, 88] width 66 height 14
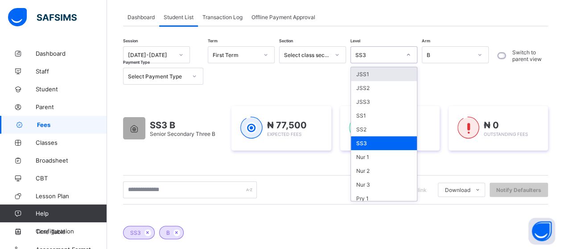
click at [410, 54] on icon at bounding box center [408, 54] width 5 height 9
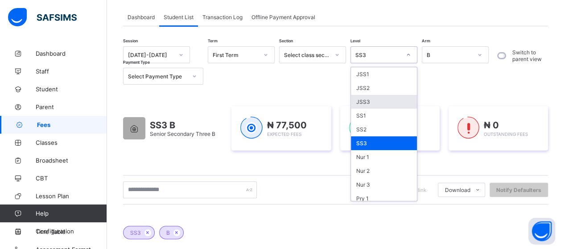
click at [376, 102] on div "JSS3" at bounding box center [384, 102] width 66 height 14
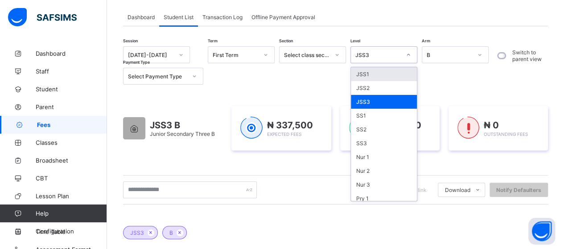
click at [413, 56] on div at bounding box center [408, 55] width 15 height 14
click at [381, 84] on div "JSS2" at bounding box center [384, 88] width 66 height 14
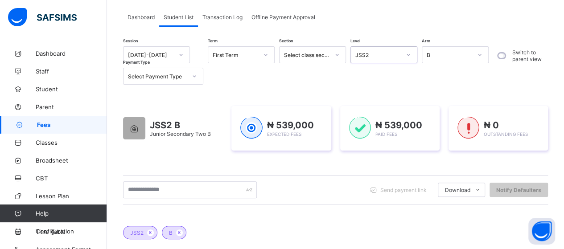
click at [409, 55] on icon at bounding box center [408, 55] width 3 height 2
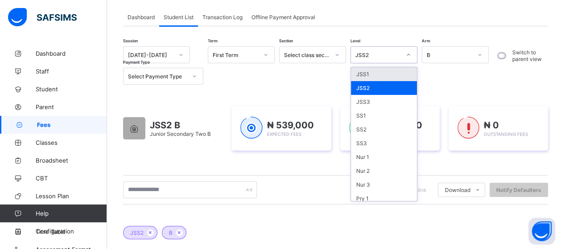
click at [393, 72] on div "JSS1" at bounding box center [384, 74] width 66 height 14
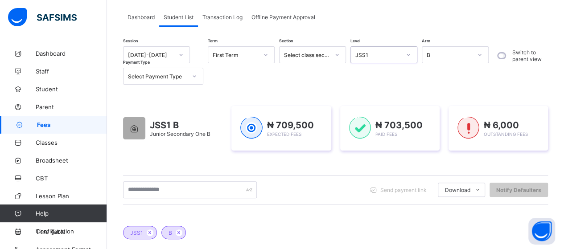
click at [483, 55] on div at bounding box center [479, 55] width 15 height 14
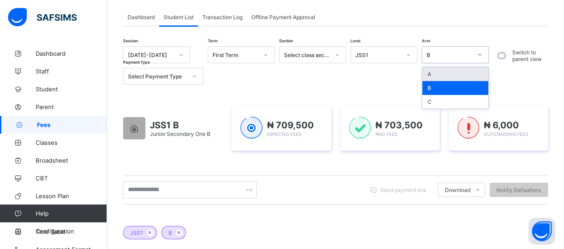
click at [451, 68] on div "A" at bounding box center [455, 74] width 66 height 14
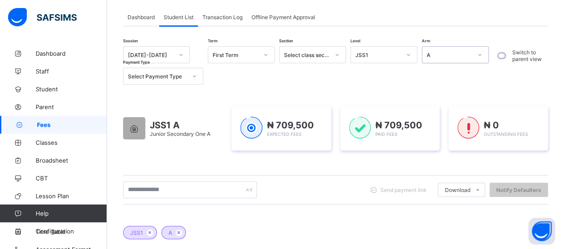
scroll to position [9, 0]
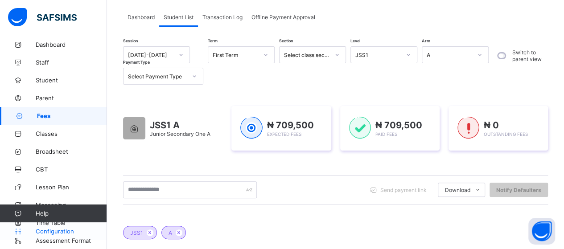
click at [65, 231] on span "Configuration" at bounding box center [71, 231] width 71 height 7
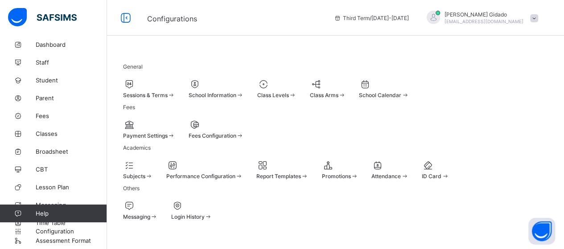
click at [175, 90] on span at bounding box center [149, 91] width 52 height 2
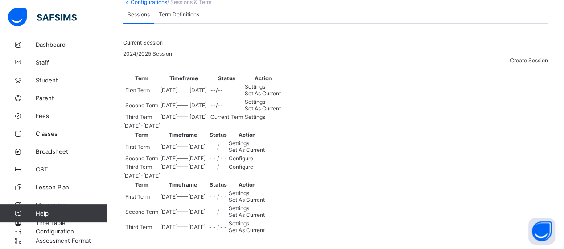
scroll to position [134, 0]
click at [281, 90] on span "Set As Current" at bounding box center [263, 93] width 36 height 7
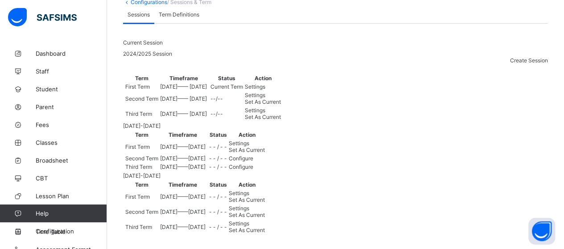
scroll to position [223, 0]
click at [57, 56] on span "Dashboard" at bounding box center [71, 53] width 71 height 7
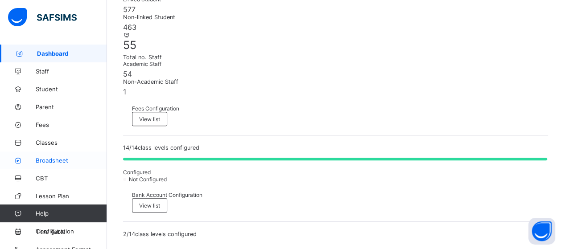
scroll to position [9, 0]
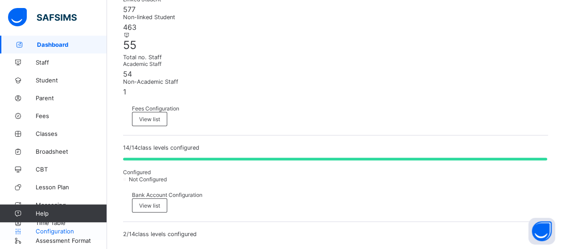
click at [44, 230] on span "Configuration" at bounding box center [71, 231] width 71 height 7
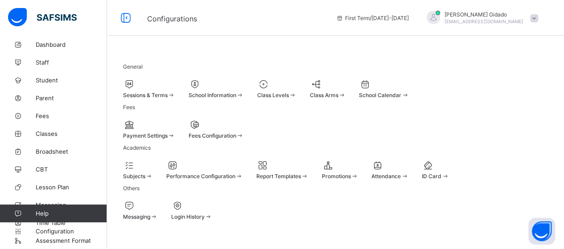
click at [175, 93] on div "Sessions & Terms" at bounding box center [149, 89] width 52 height 20
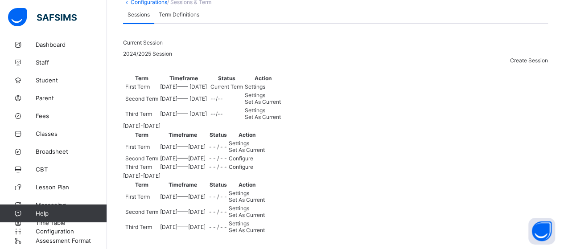
scroll to position [223, 0]
click at [265, 147] on span "Set As Current" at bounding box center [247, 150] width 36 height 7
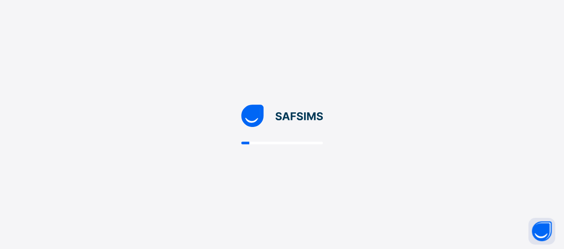
scroll to position [0, 0]
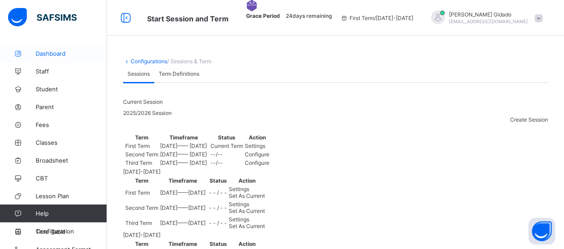
click at [58, 53] on span "Dashboard" at bounding box center [71, 53] width 71 height 7
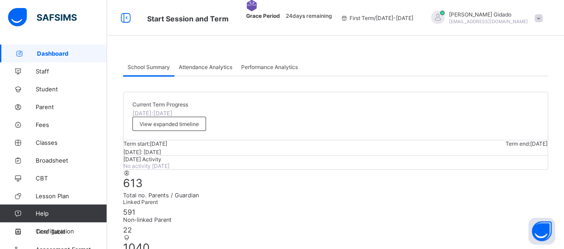
click at [372, 142] on div "Term start: [DATE] Term end: [DATE] [DATE]: [DATE]" at bounding box center [335, 147] width 424 height 15
click at [41, 88] on span "Student" at bounding box center [71, 89] width 71 height 7
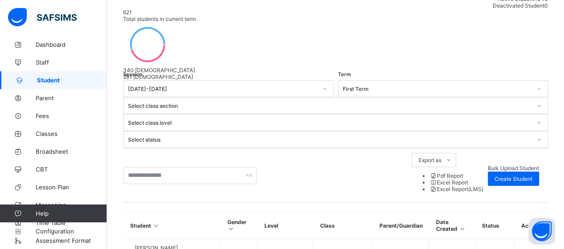
scroll to position [134, 0]
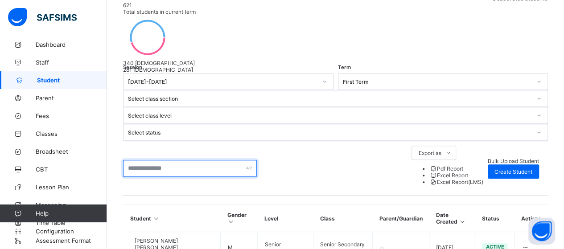
click at [174, 160] on input "text" at bounding box center [190, 168] width 134 height 17
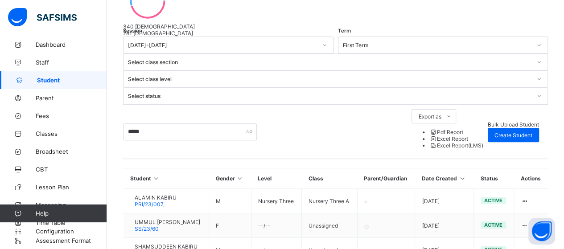
scroll to position [191, 0]
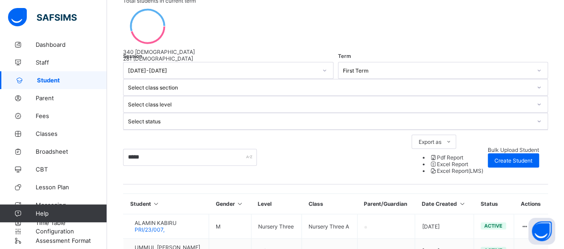
scroll to position [170, 0]
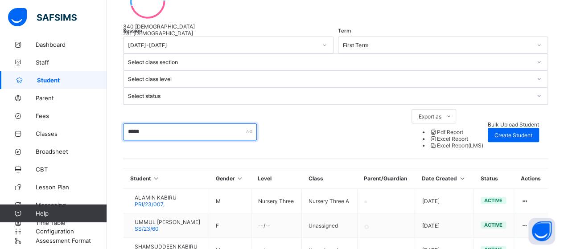
click at [165, 123] on input "*****" at bounding box center [190, 131] width 134 height 17
type input "*"
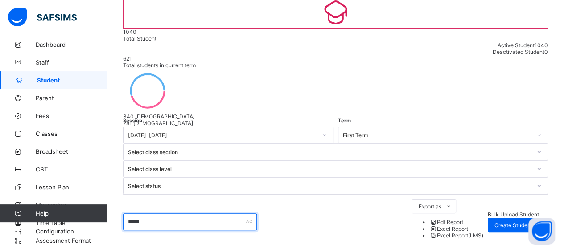
scroll to position [81, 0]
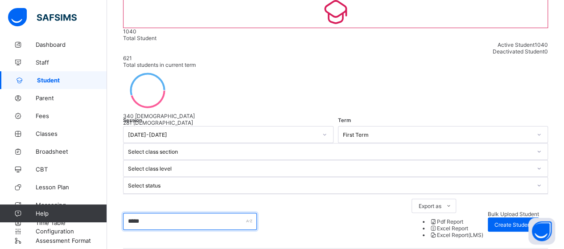
click at [154, 213] on input "*****" at bounding box center [190, 221] width 134 height 17
type input "*"
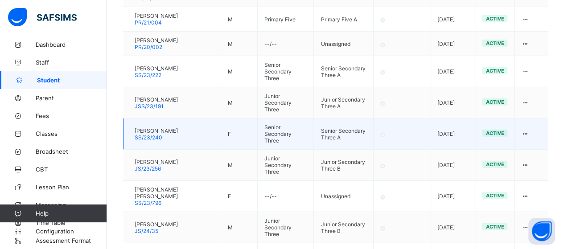
scroll to position [1404, 0]
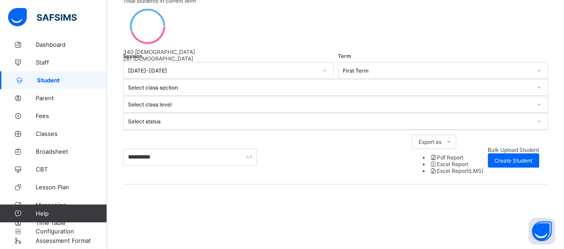
scroll to position [111, 0]
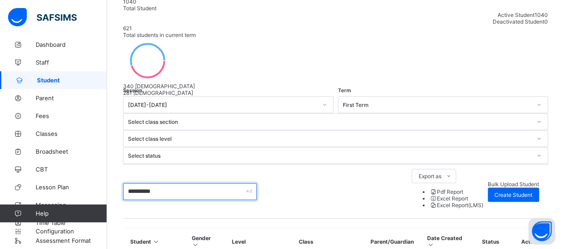
click at [127, 183] on input "**********" at bounding box center [190, 191] width 134 height 17
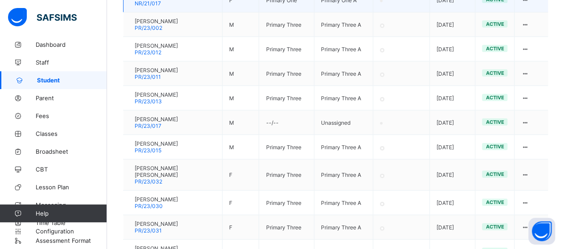
scroll to position [1358, 0]
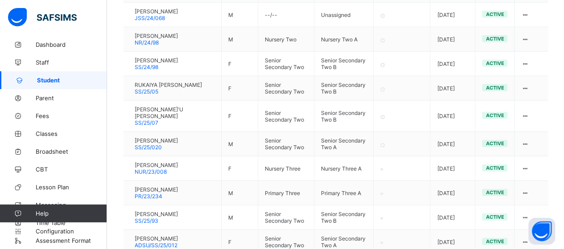
scroll to position [1425, 0]
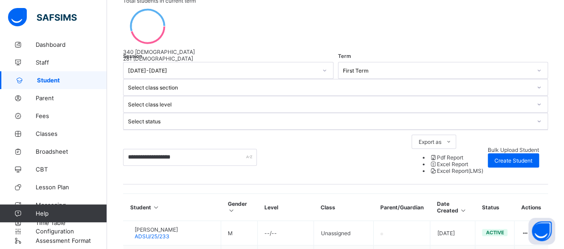
scroll to position [532, 0]
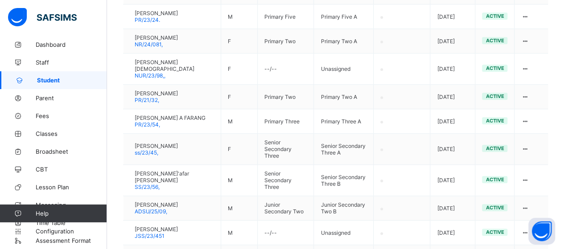
scroll to position [398, 0]
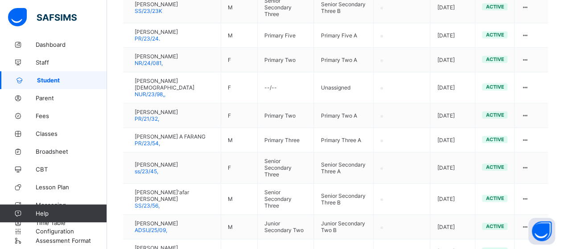
drag, startPoint x: 216, startPoint y: 197, endPoint x: 263, endPoint y: 180, distance: 49.9
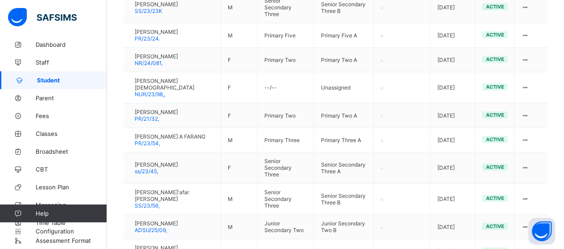
drag, startPoint x: 328, startPoint y: 173, endPoint x: 356, endPoint y: 150, distance: 35.7
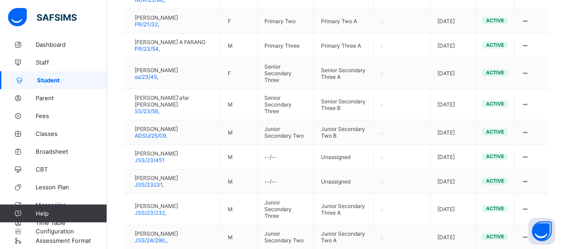
scroll to position [532, 0]
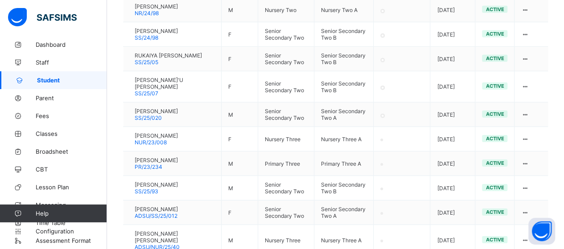
scroll to position [1425, 0]
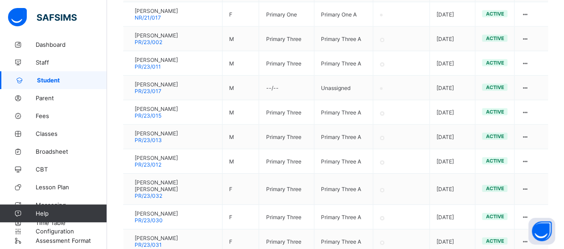
scroll to position [1371, 0]
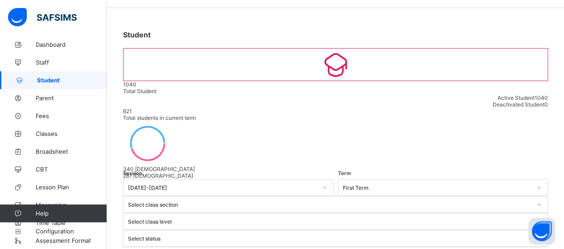
scroll to position [0, 0]
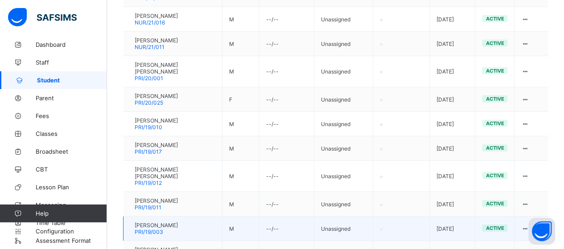
scroll to position [1365, 0]
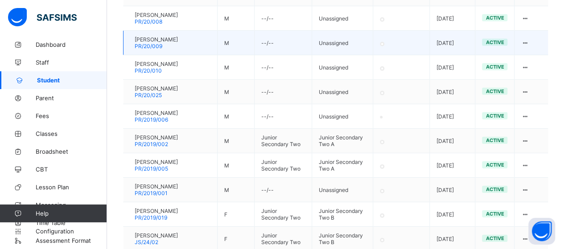
scroll to position [1386, 0]
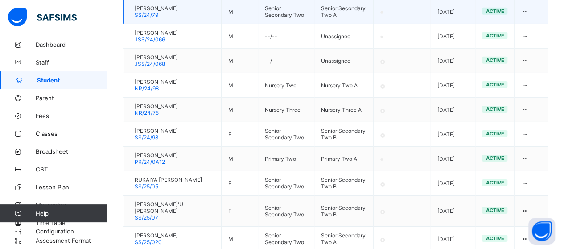
scroll to position [1422, 0]
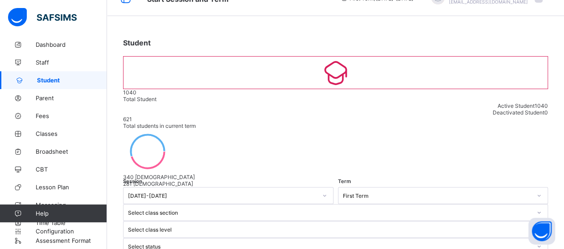
scroll to position [0, 0]
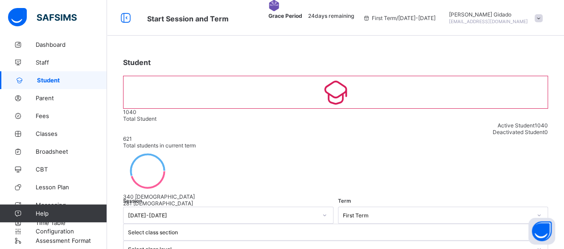
type input "*"
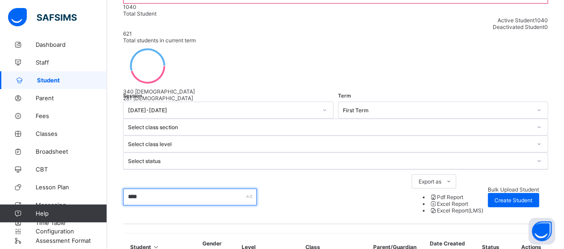
scroll to position [108, 0]
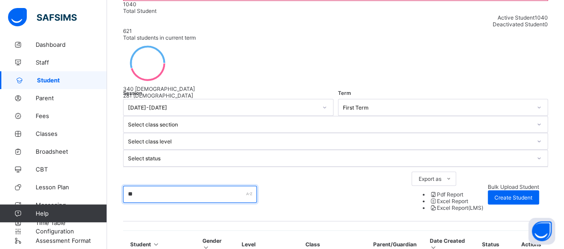
type input "*"
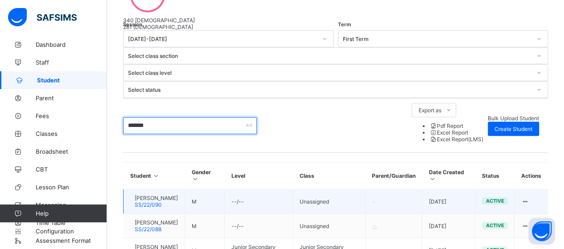
scroll to position [197, 0]
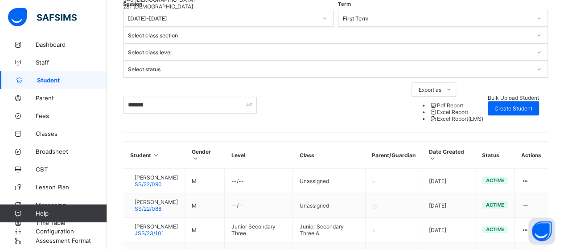
drag, startPoint x: 322, startPoint y: 172, endPoint x: 344, endPoint y: 156, distance: 27.1
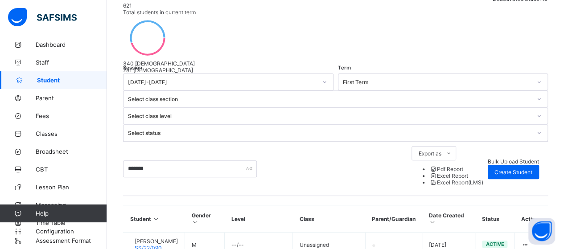
scroll to position [19, 0]
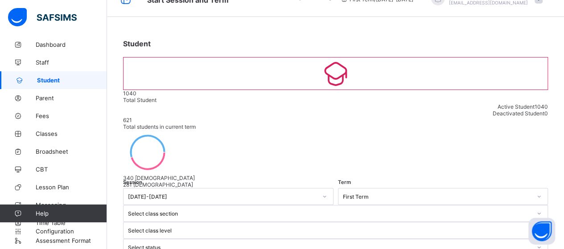
type input "*"
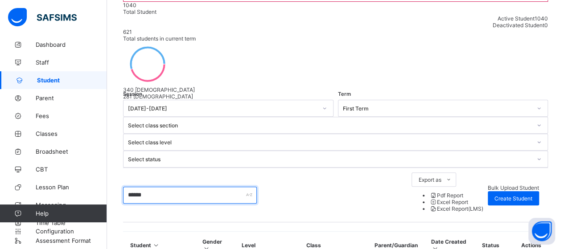
scroll to position [108, 0]
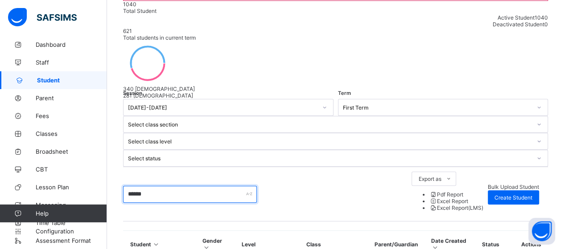
type input "******"
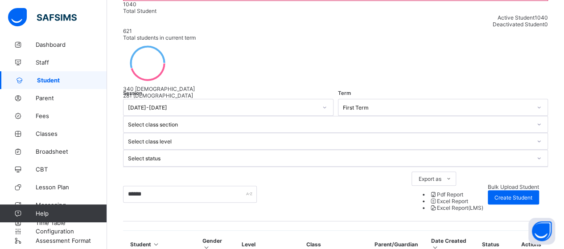
drag, startPoint x: 321, startPoint y: 181, endPoint x: 391, endPoint y: 157, distance: 73.8
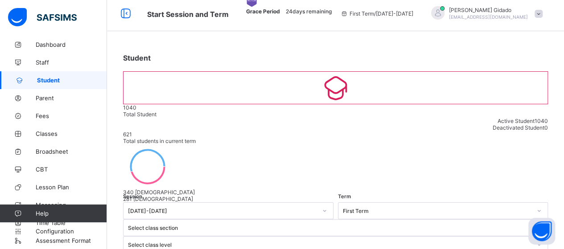
scroll to position [0, 0]
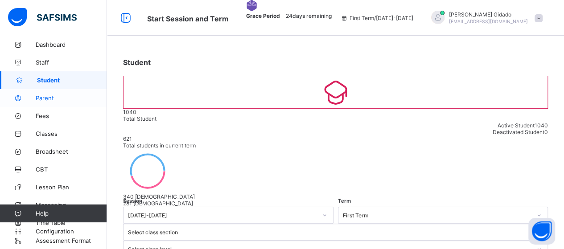
click at [51, 94] on span "Parent" at bounding box center [71, 97] width 71 height 7
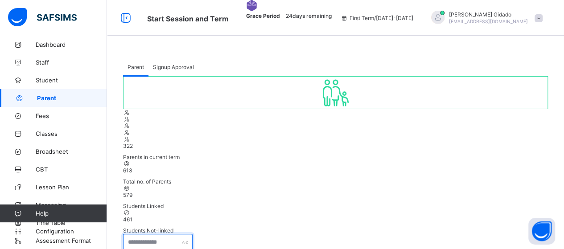
click at [163, 234] on input "text" at bounding box center [158, 242] width 70 height 17
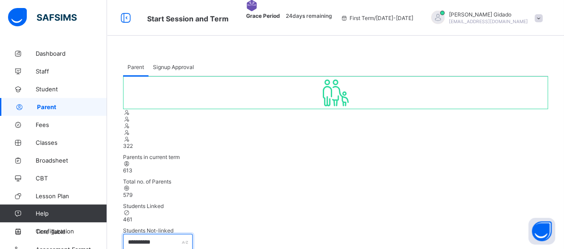
type input "**********"
click at [543, 23] on div "[PERSON_NAME] [EMAIL_ADDRESS][DOMAIN_NAME]" at bounding box center [484, 18] width 125 height 15
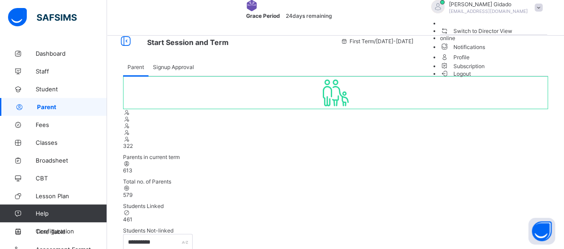
click at [471, 78] on span "Logout" at bounding box center [455, 73] width 31 height 9
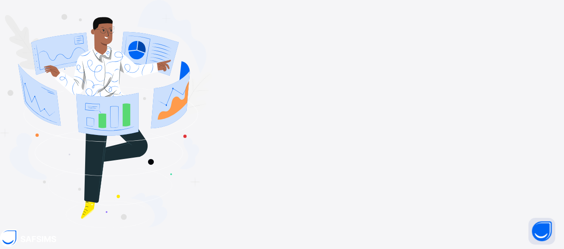
drag, startPoint x: 417, startPoint y: 103, endPoint x: 304, endPoint y: 106, distance: 112.8
type input "**********"
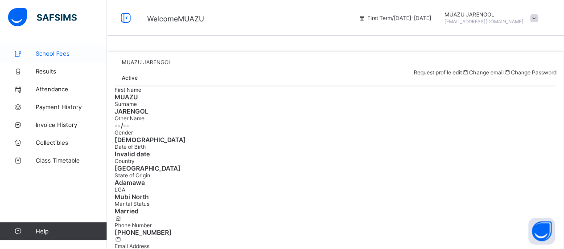
click at [53, 56] on span "School Fees" at bounding box center [71, 53] width 71 height 7
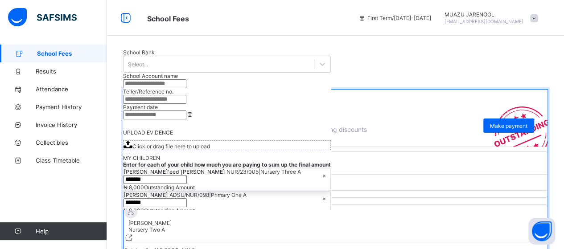
click at [538, 19] on span at bounding box center [534, 18] width 8 height 8
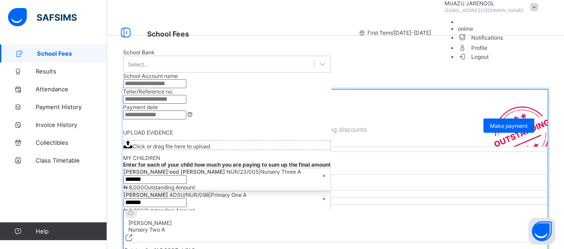
click at [488, 61] on span "Logout" at bounding box center [473, 56] width 31 height 9
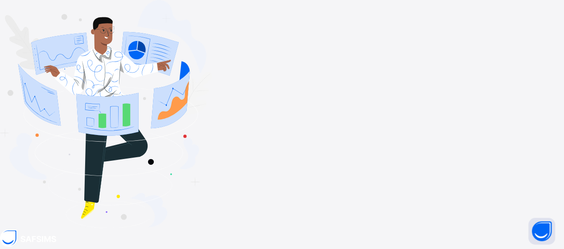
drag, startPoint x: 405, startPoint y: 107, endPoint x: 326, endPoint y: 102, distance: 78.6
drag, startPoint x: 414, startPoint y: 102, endPoint x: 313, endPoint y: 105, distance: 101.6
type input "**********"
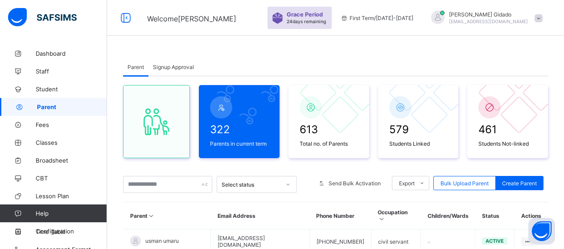
scroll to position [89, 0]
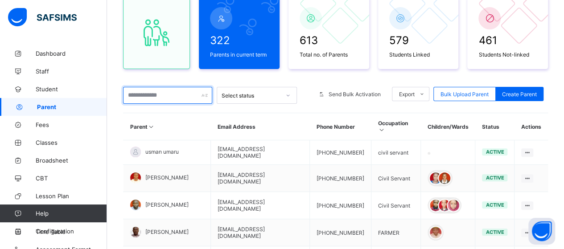
click at [175, 93] on input "text" at bounding box center [167, 95] width 89 height 17
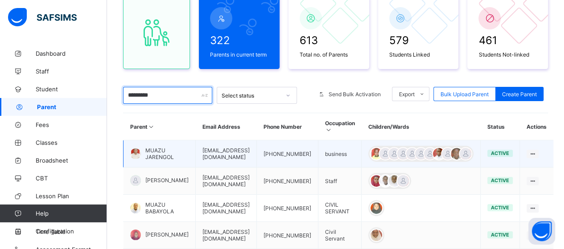
type input "*********"
click at [196, 154] on td "[EMAIL_ADDRESS][DOMAIN_NAME]" at bounding box center [226, 153] width 61 height 27
click at [196, 153] on td "[EMAIL_ADDRESS][DOMAIN_NAME]" at bounding box center [226, 153] width 61 height 27
click at [152, 150] on span "MUAZU JARENGOL" at bounding box center [166, 153] width 43 height 13
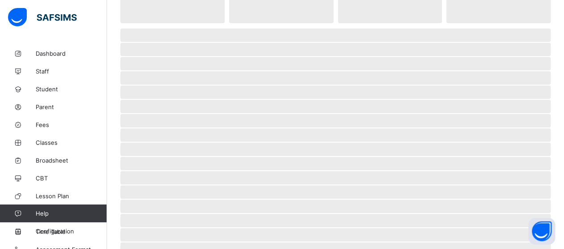
click at [152, 150] on span "‌" at bounding box center [335, 149] width 430 height 13
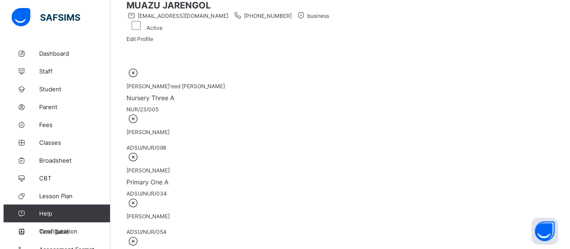
scroll to position [178, 0]
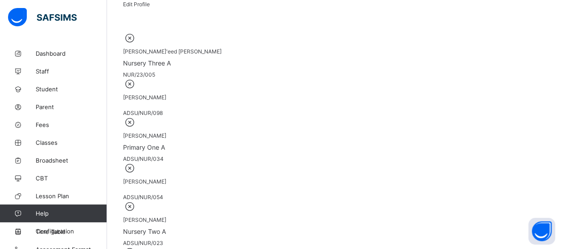
click at [137, 44] on icon at bounding box center [130, 38] width 14 height 12
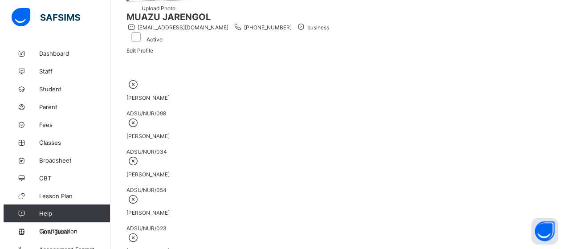
scroll to position [134, 0]
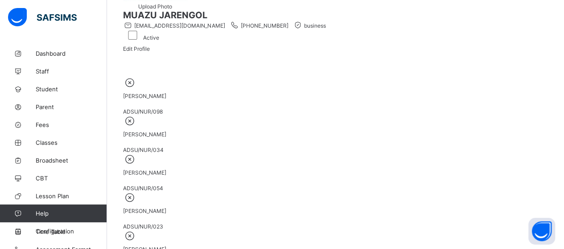
click at [137, 88] on icon at bounding box center [130, 83] width 14 height 12
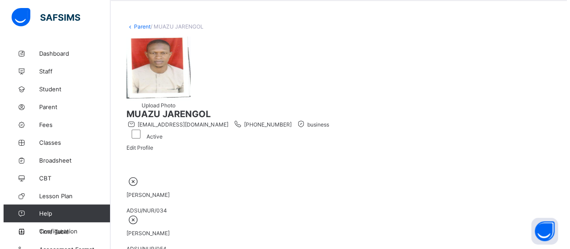
scroll to position [89, 0]
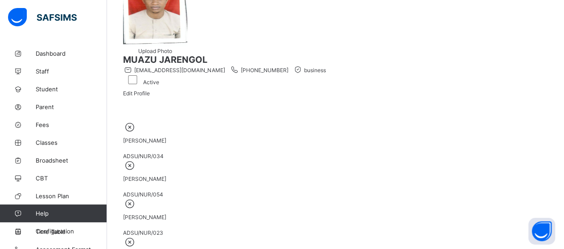
click at [137, 133] on icon at bounding box center [130, 127] width 14 height 12
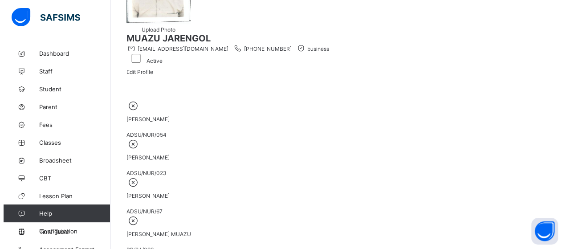
scroll to position [134, 0]
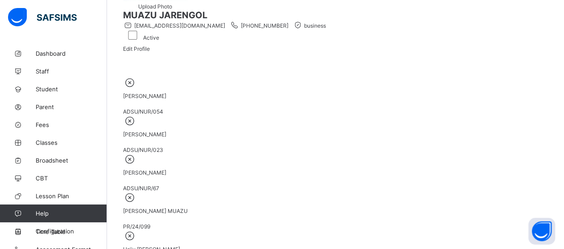
click at [137, 88] on icon at bounding box center [130, 83] width 14 height 12
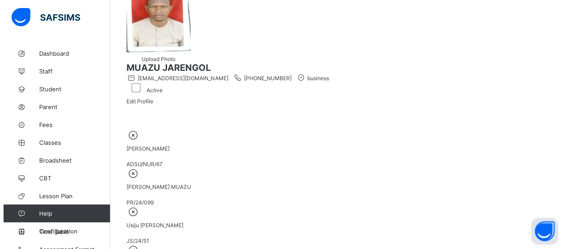
scroll to position [89, 0]
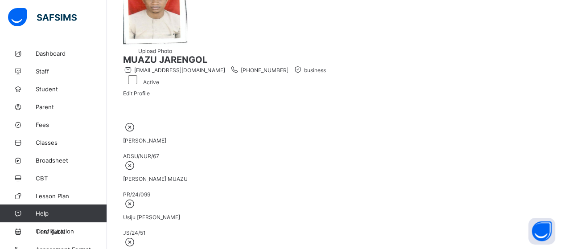
click at [137, 133] on icon at bounding box center [130, 127] width 14 height 12
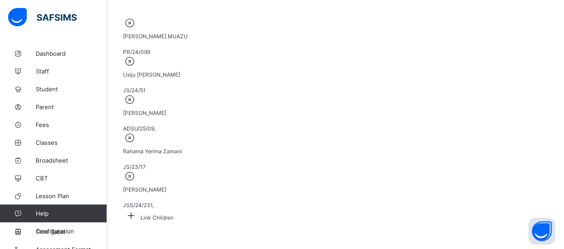
scroll to position [212, 0]
click at [137, 17] on icon at bounding box center [130, 23] width 14 height 12
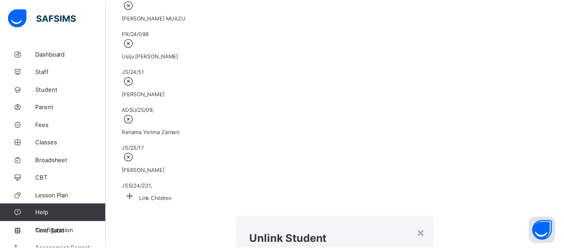
scroll to position [0, 0]
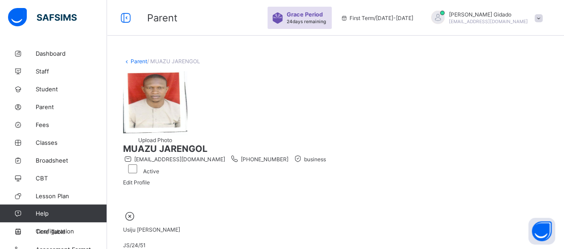
click at [541, 15] on span at bounding box center [538, 18] width 8 height 8
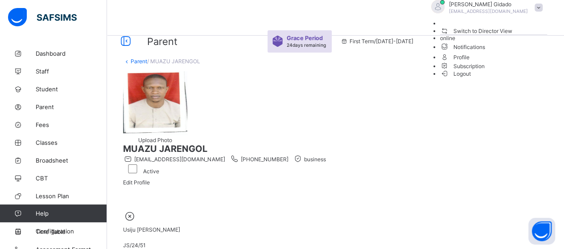
click at [471, 78] on span "Logout" at bounding box center [455, 73] width 31 height 9
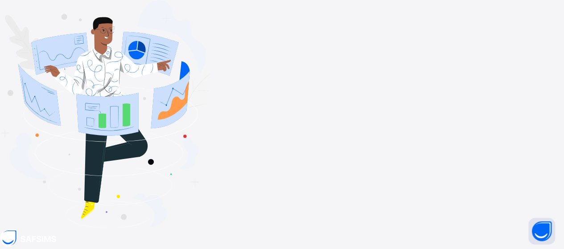
type input "*"
type input "**********"
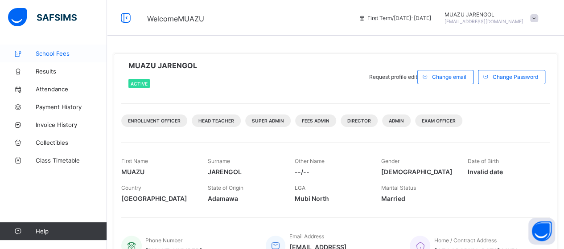
click at [59, 55] on span "School Fees" at bounding box center [71, 53] width 71 height 7
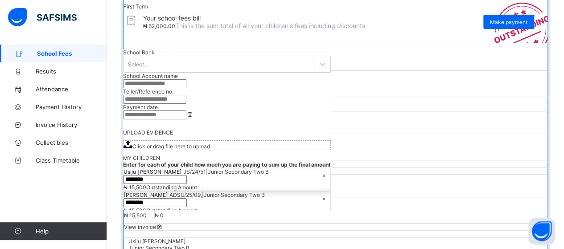
scroll to position [32, 0]
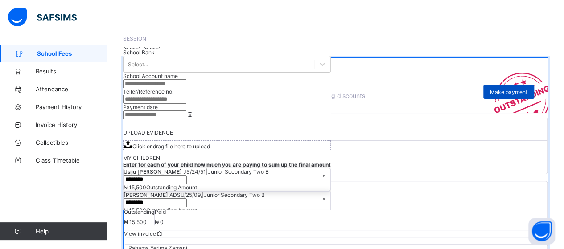
click at [503, 95] on span "Make payment" at bounding box center [508, 92] width 37 height 7
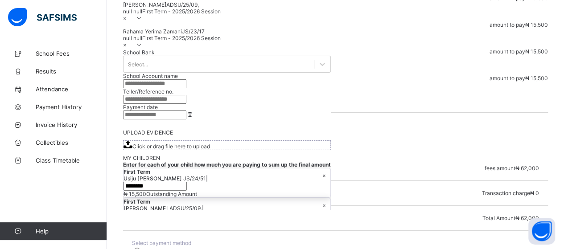
scroll to position [134, 0]
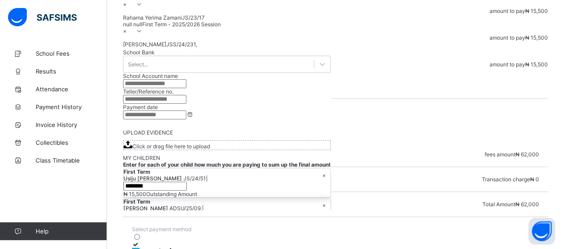
click at [139, 241] on icon at bounding box center [136, 244] width 8 height 7
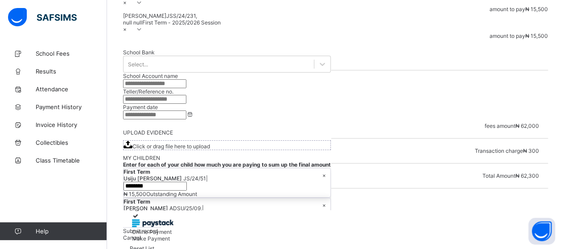
scroll to position [174, 0]
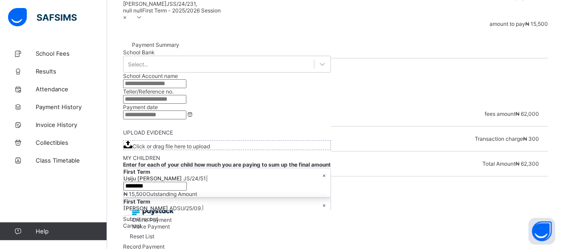
click at [465, 226] on div "Make Payment" at bounding box center [335, 226] width 407 height 7
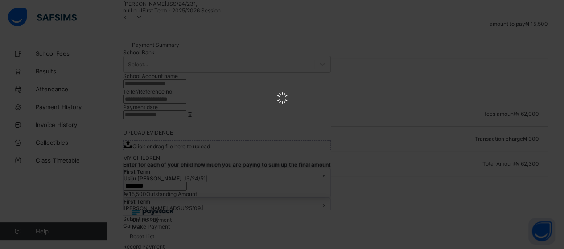
scroll to position [0, 0]
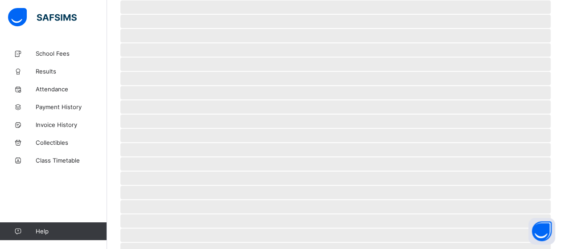
scroll to position [86, 0]
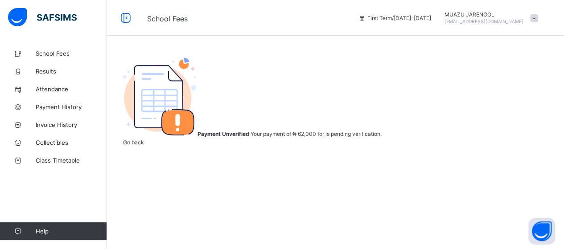
scroll to position [81, 0]
click at [144, 146] on span "Go back" at bounding box center [133, 142] width 21 height 7
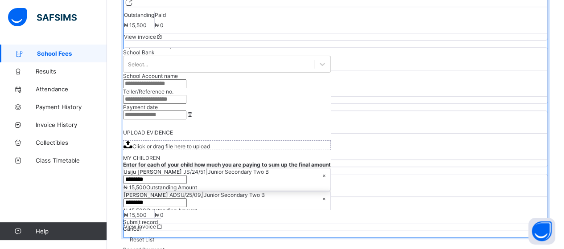
scroll to position [121, 0]
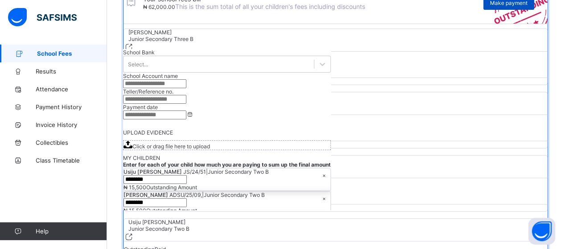
click at [518, 6] on span "Make payment" at bounding box center [508, 3] width 37 height 7
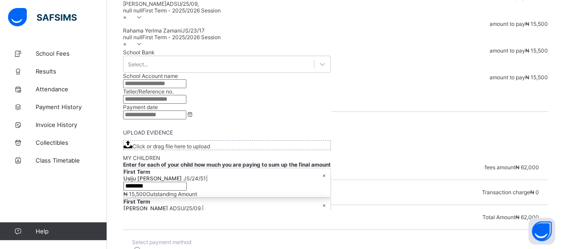
scroll to position [174, 0]
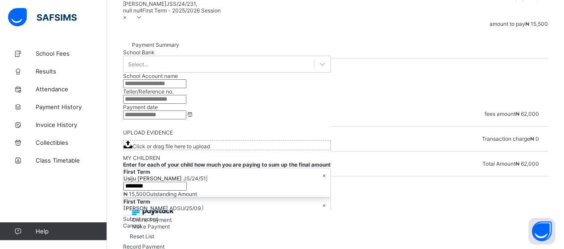
click at [409, 201] on div at bounding box center [335, 204] width 407 height 7
click at [455, 223] on div "Make Payment" at bounding box center [335, 226] width 407 height 7
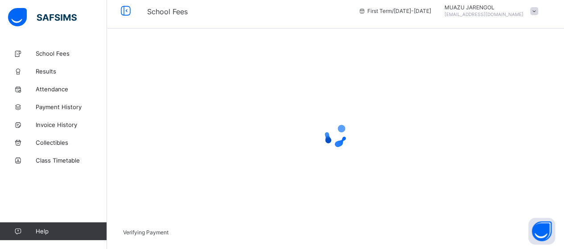
scroll to position [86, 0]
